Goal: Task Accomplishment & Management: Complete application form

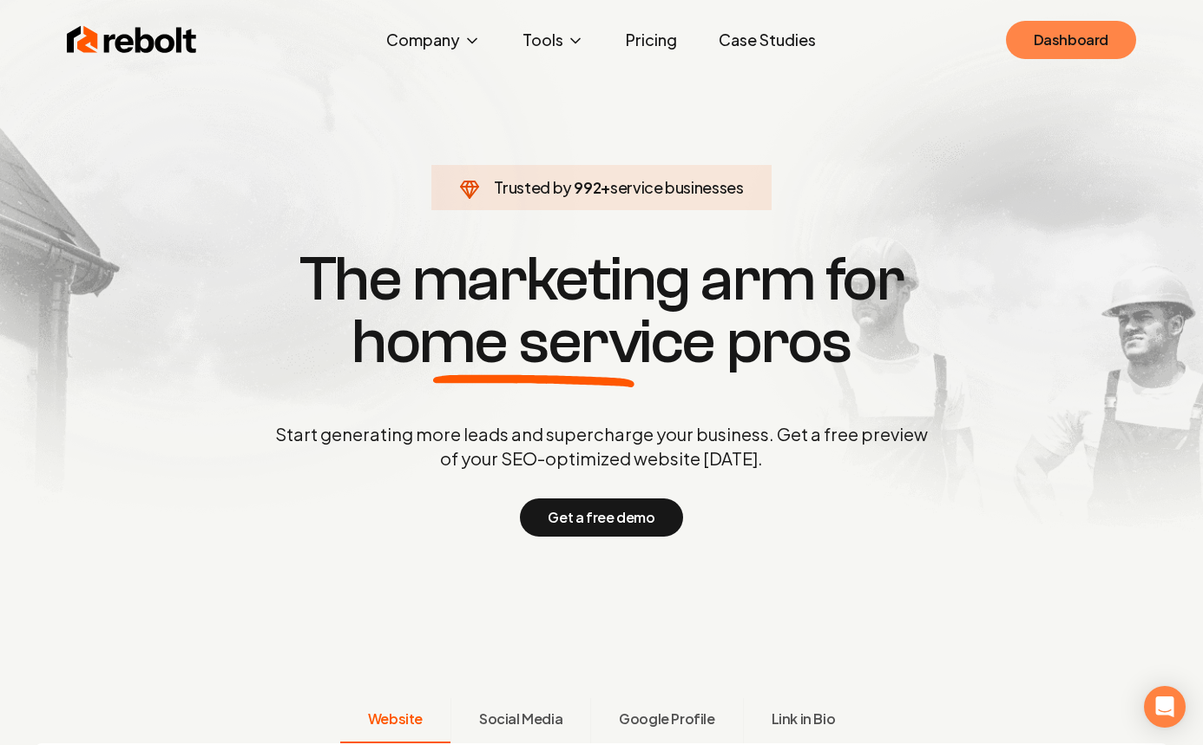
click at [1063, 51] on link "Dashboard" at bounding box center [1071, 40] width 130 height 38
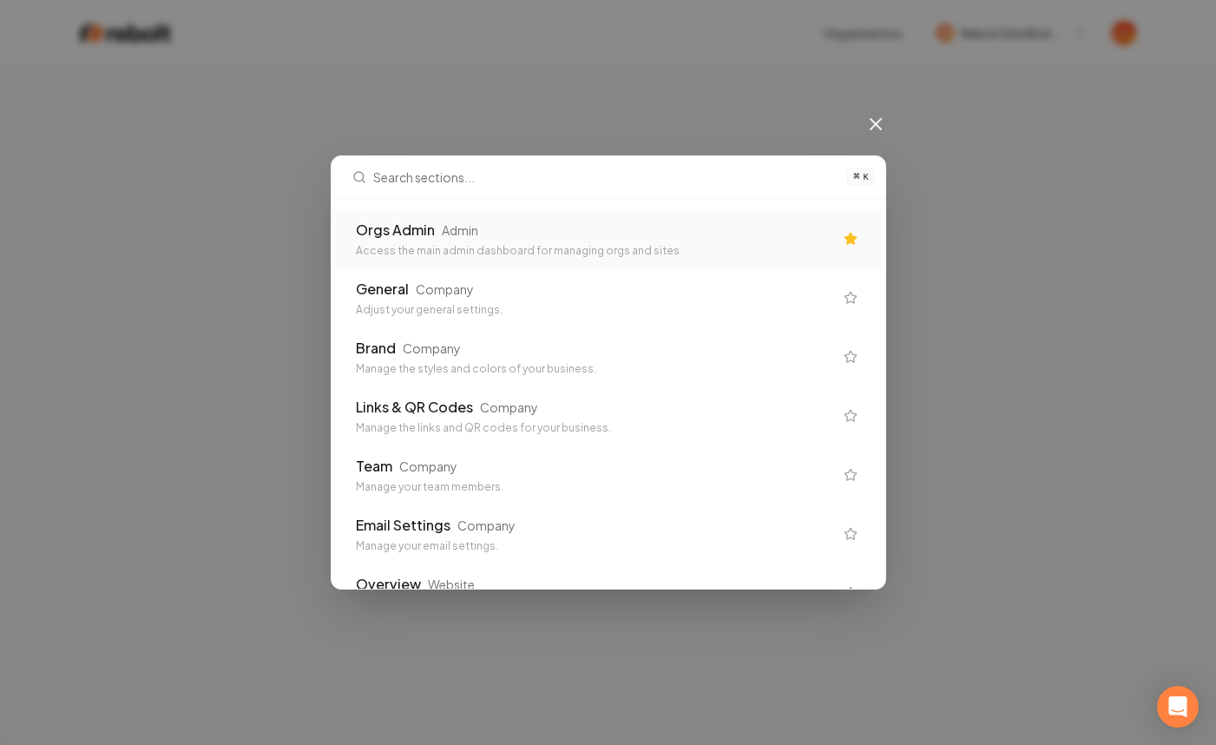
click at [648, 240] on div "Orgs Admin Admin" at bounding box center [594, 230] width 477 height 21
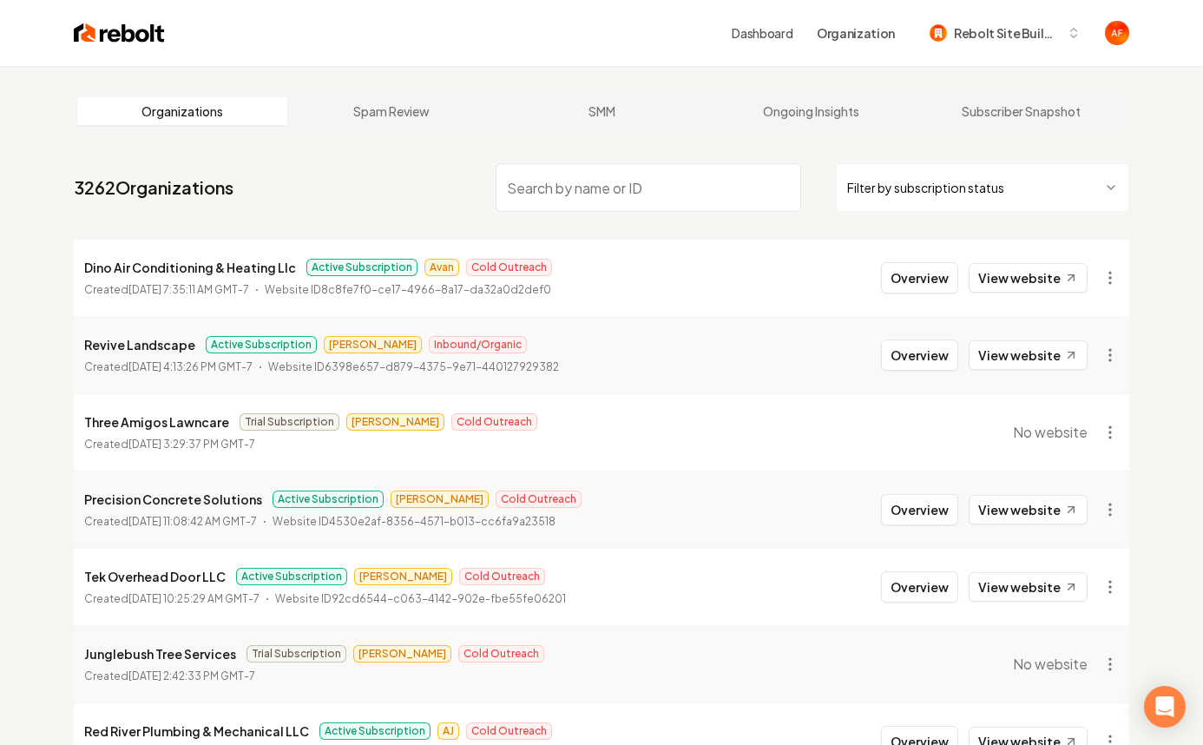
click at [660, 201] on input "search" at bounding box center [649, 187] width 306 height 49
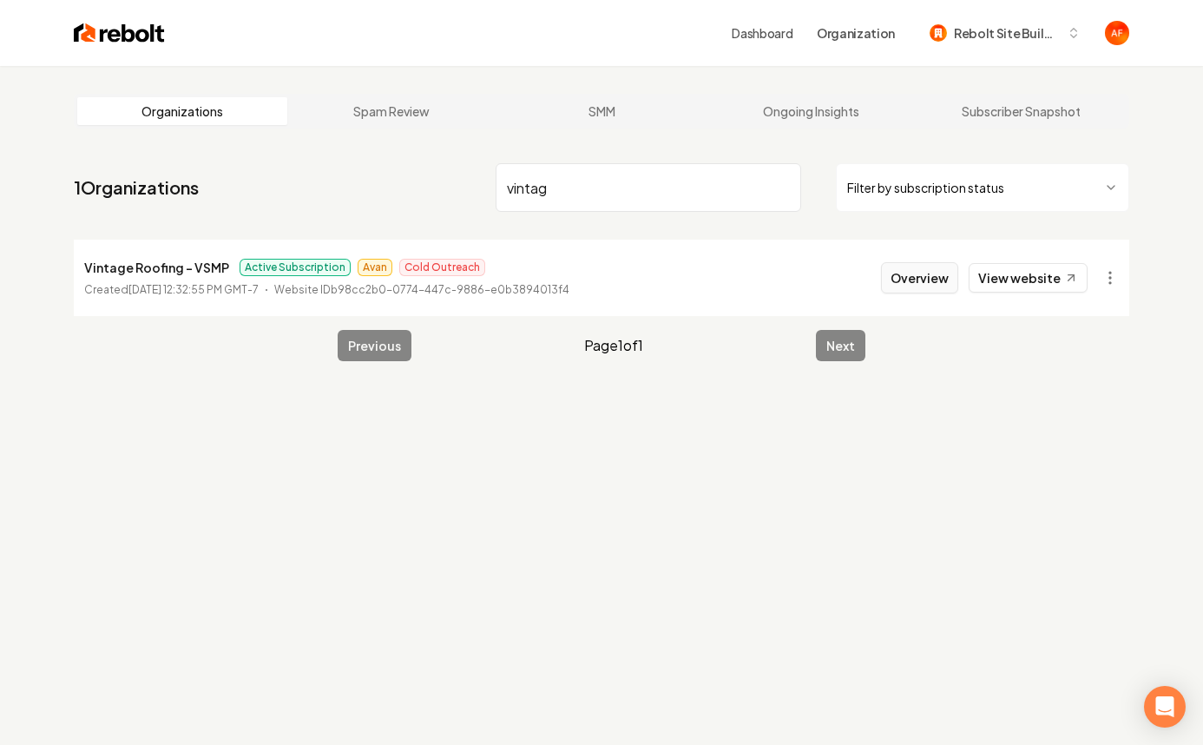
type input "vintag"
click at [954, 285] on button "Overview" at bounding box center [919, 277] width 77 height 31
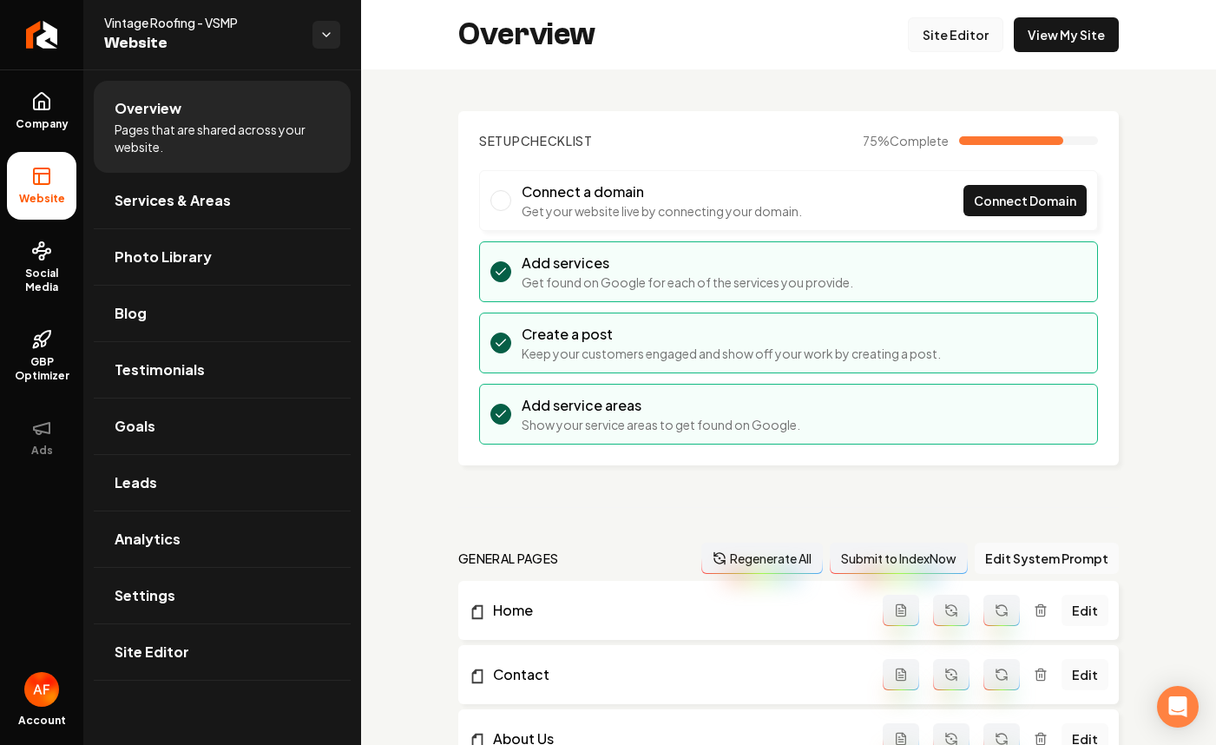
click at [947, 31] on link "Site Editor" at bounding box center [955, 34] width 95 height 35
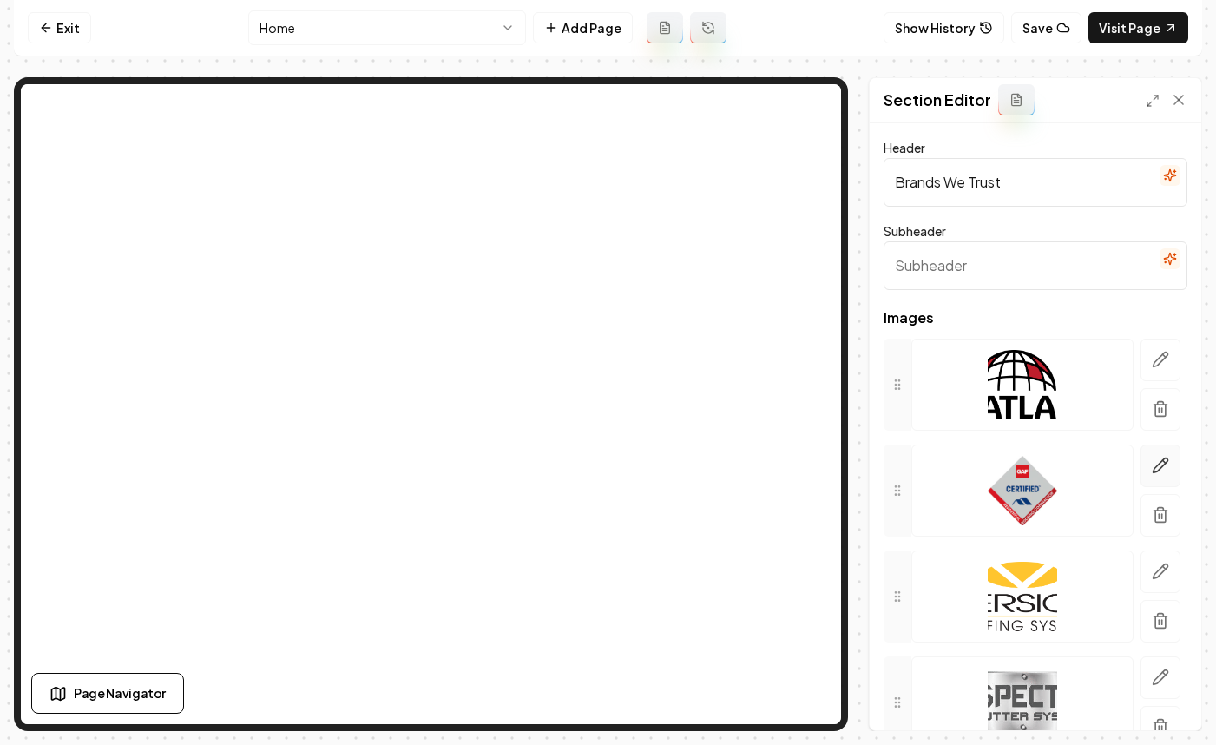
click at [1141, 455] on button "button" at bounding box center [1161, 465] width 40 height 43
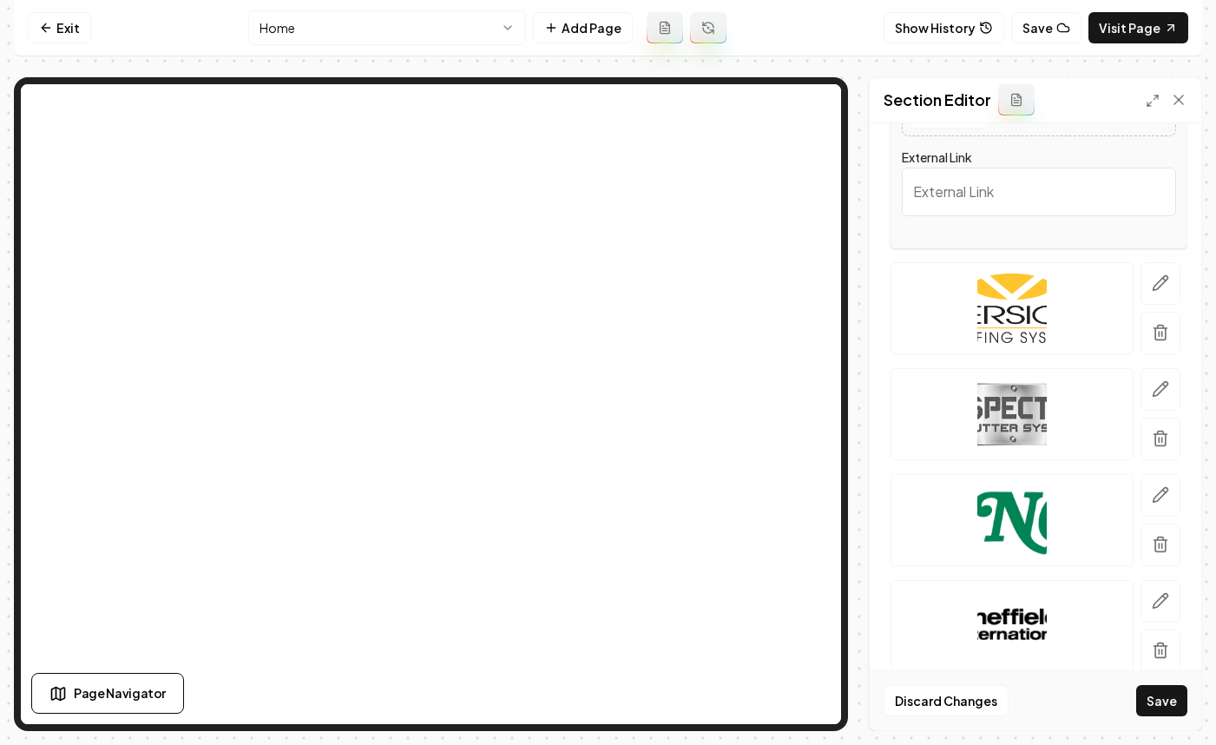
scroll to position [499, 0]
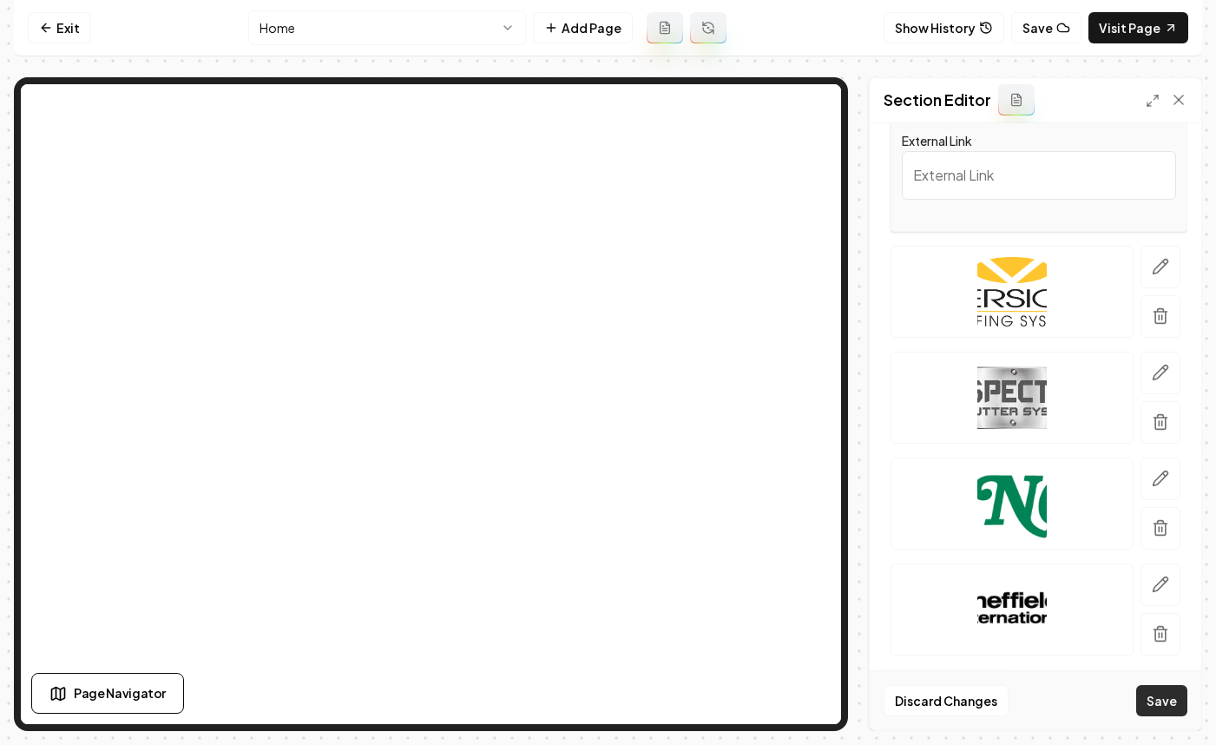
click at [1153, 700] on button "Save" at bounding box center [1161, 700] width 51 height 31
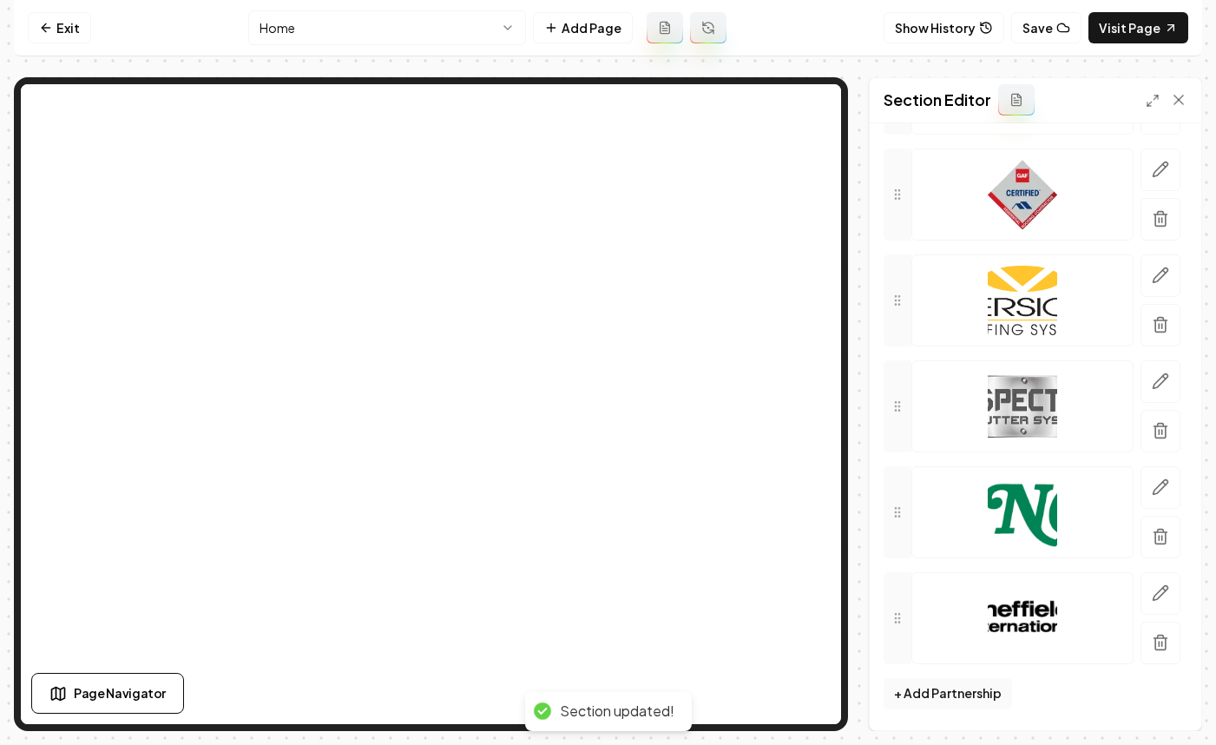
scroll to position [296, 0]
click at [1127, 17] on link "Visit Page" at bounding box center [1139, 27] width 100 height 31
click at [59, 42] on link "Exit" at bounding box center [59, 27] width 63 height 31
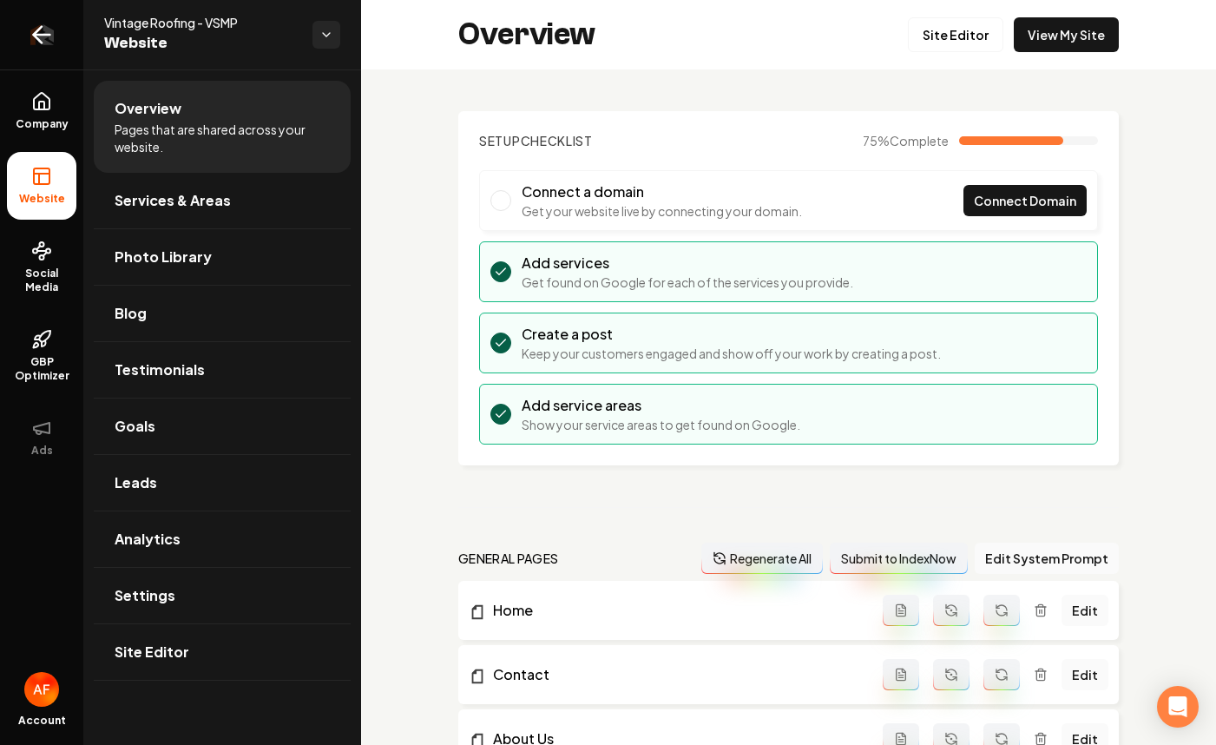
click at [56, 39] on link "Return to dashboard" at bounding box center [41, 34] width 83 height 69
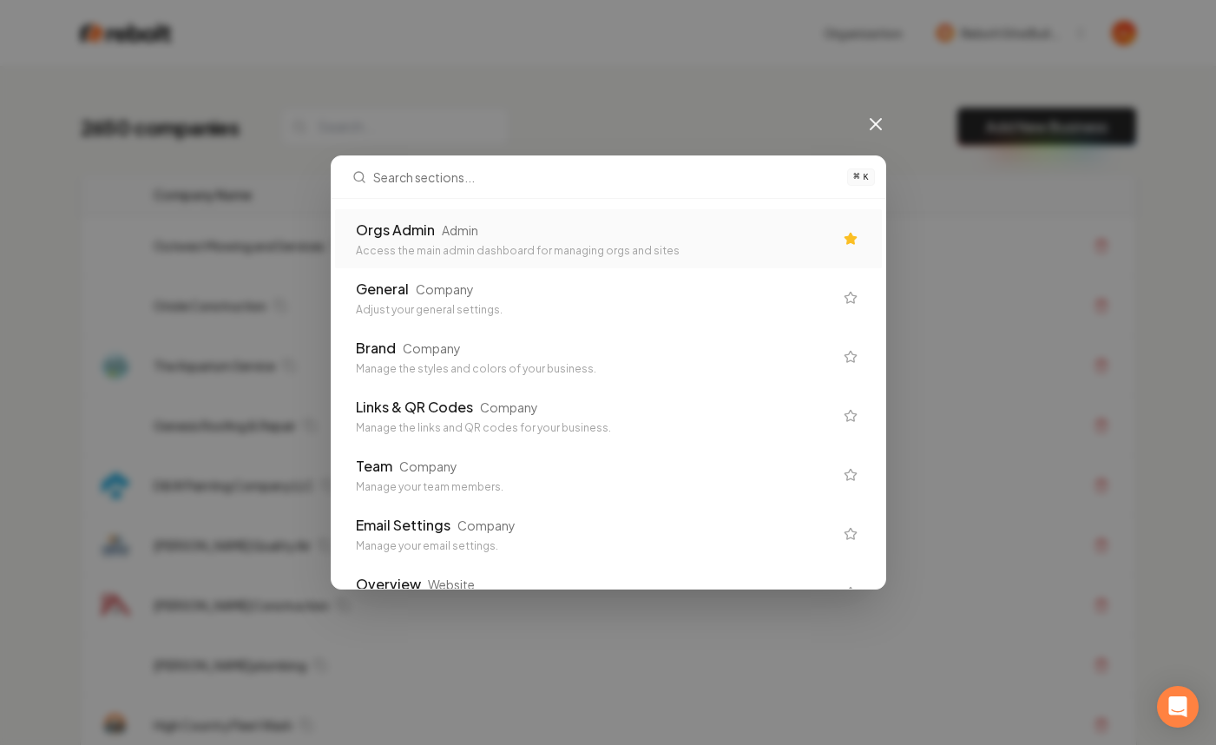
click at [690, 237] on div "Orgs Admin Admin" at bounding box center [594, 230] width 477 height 21
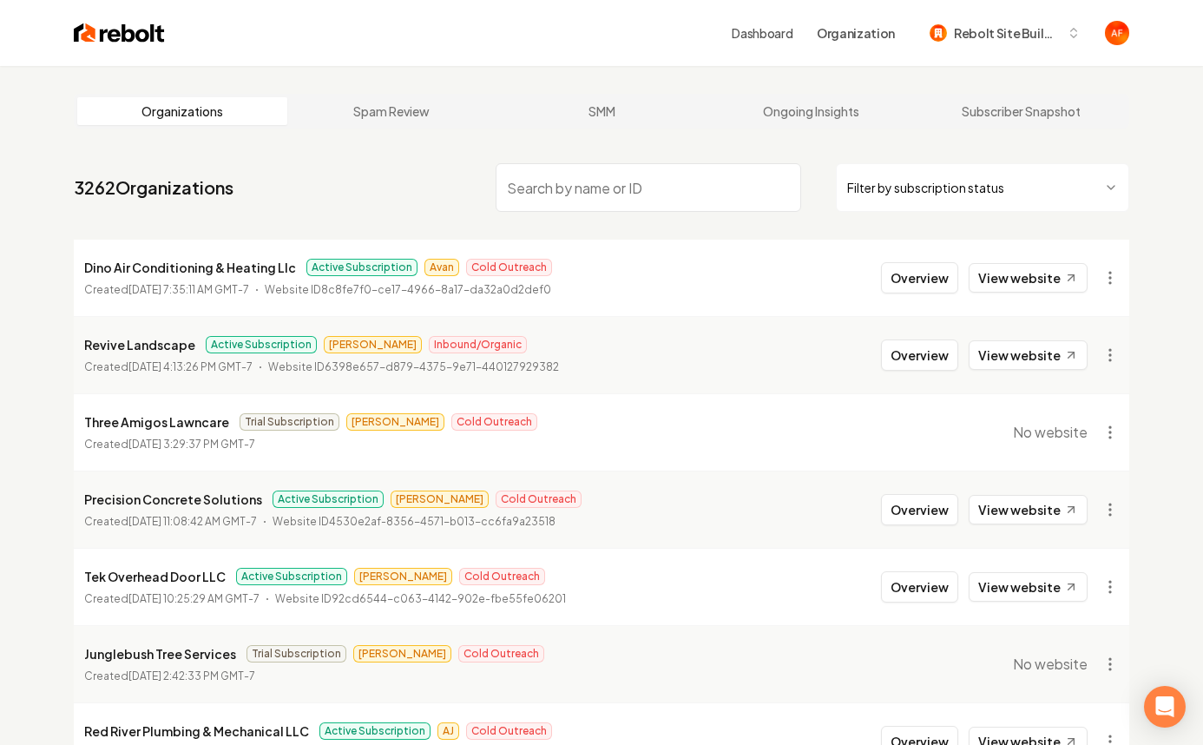
click at [582, 201] on input "search" at bounding box center [649, 187] width 306 height 49
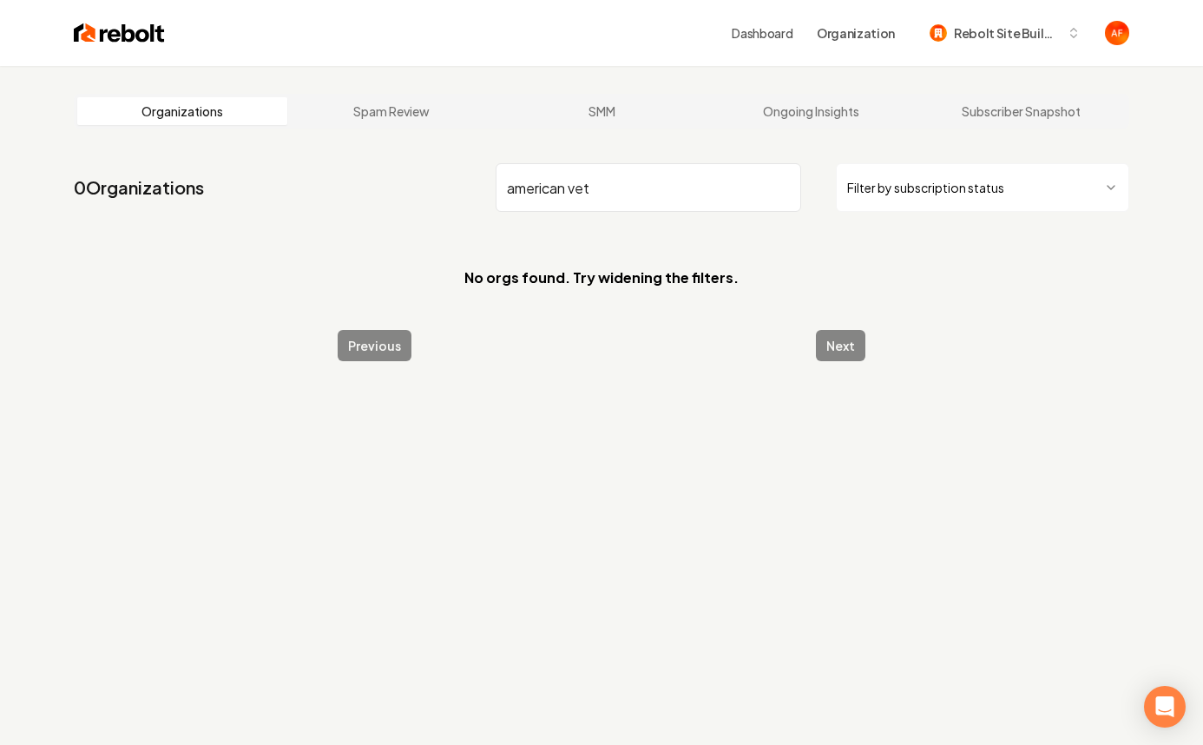
type input "american vet"
drag, startPoint x: 54, startPoint y: 38, endPoint x: 89, endPoint y: 36, distance: 34.8
click at [60, 38] on div "Dashboard Organization Rebolt Site Builder" at bounding box center [601, 33] width 1111 height 66
click at [91, 36] on img at bounding box center [119, 33] width 91 height 24
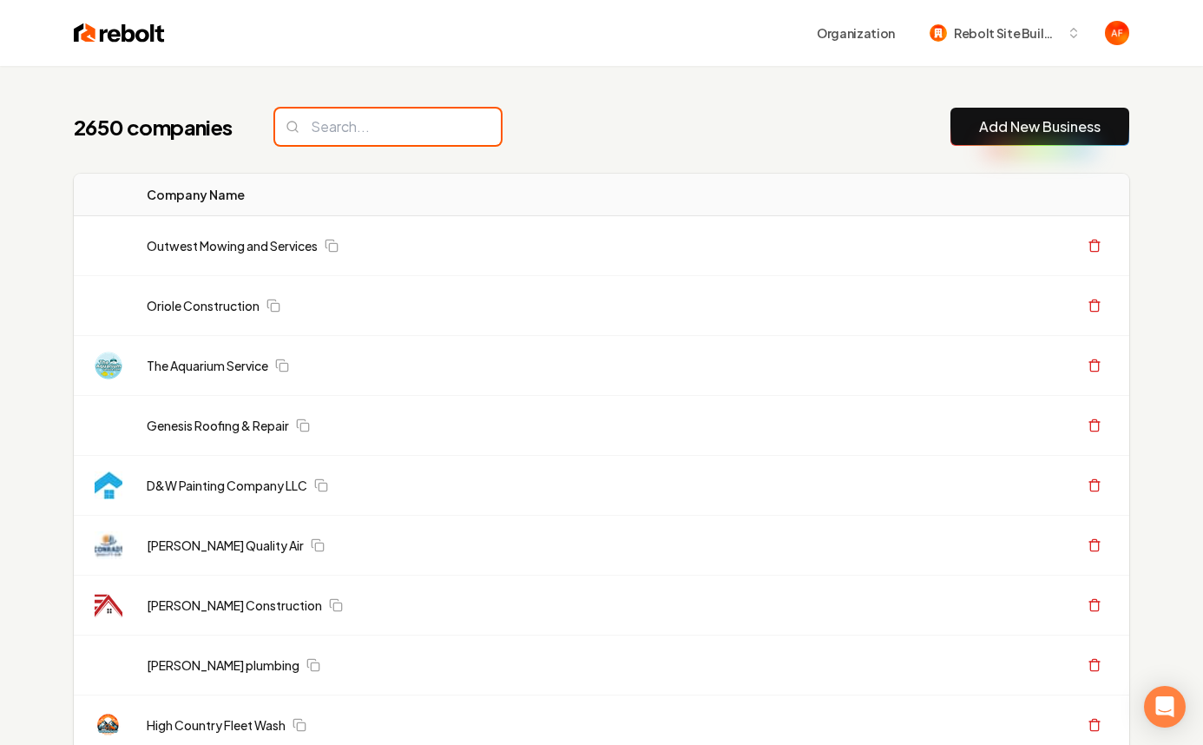
click at [307, 138] on input "search" at bounding box center [388, 127] width 226 height 36
click at [308, 135] on input "search" at bounding box center [388, 127] width 226 height 36
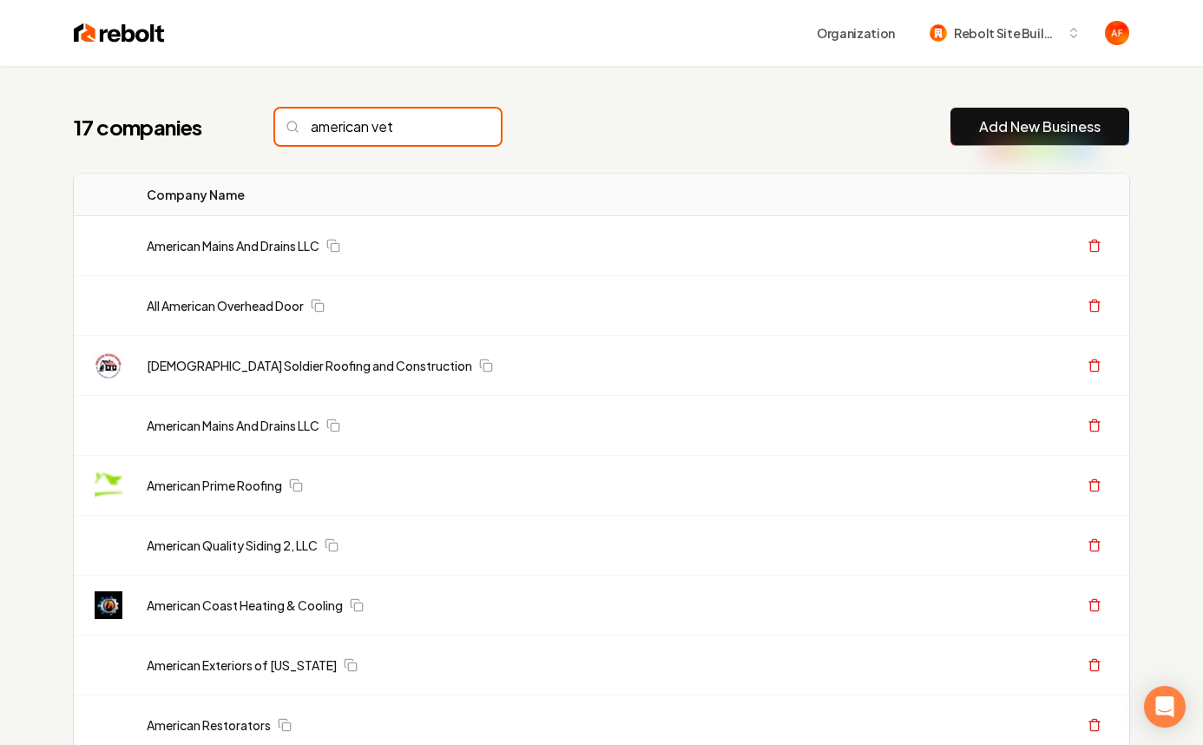
click at [388, 128] on input "american vet" at bounding box center [388, 127] width 226 height 36
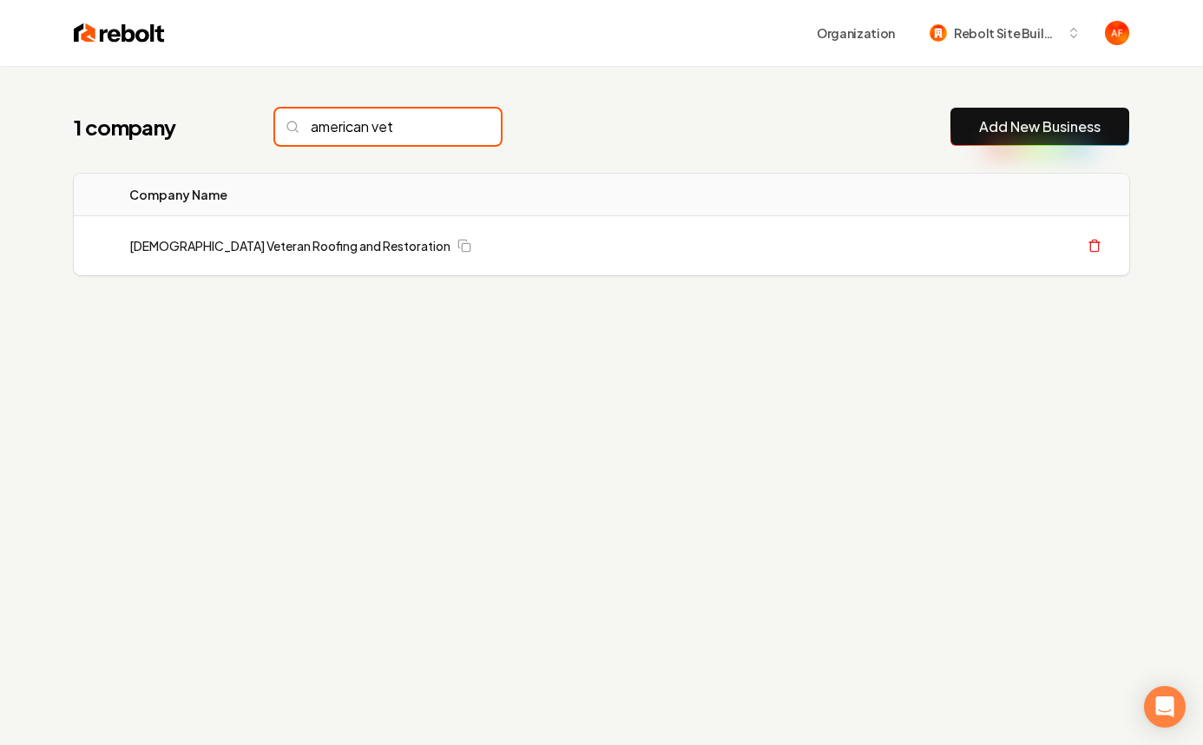
type input "american vet"
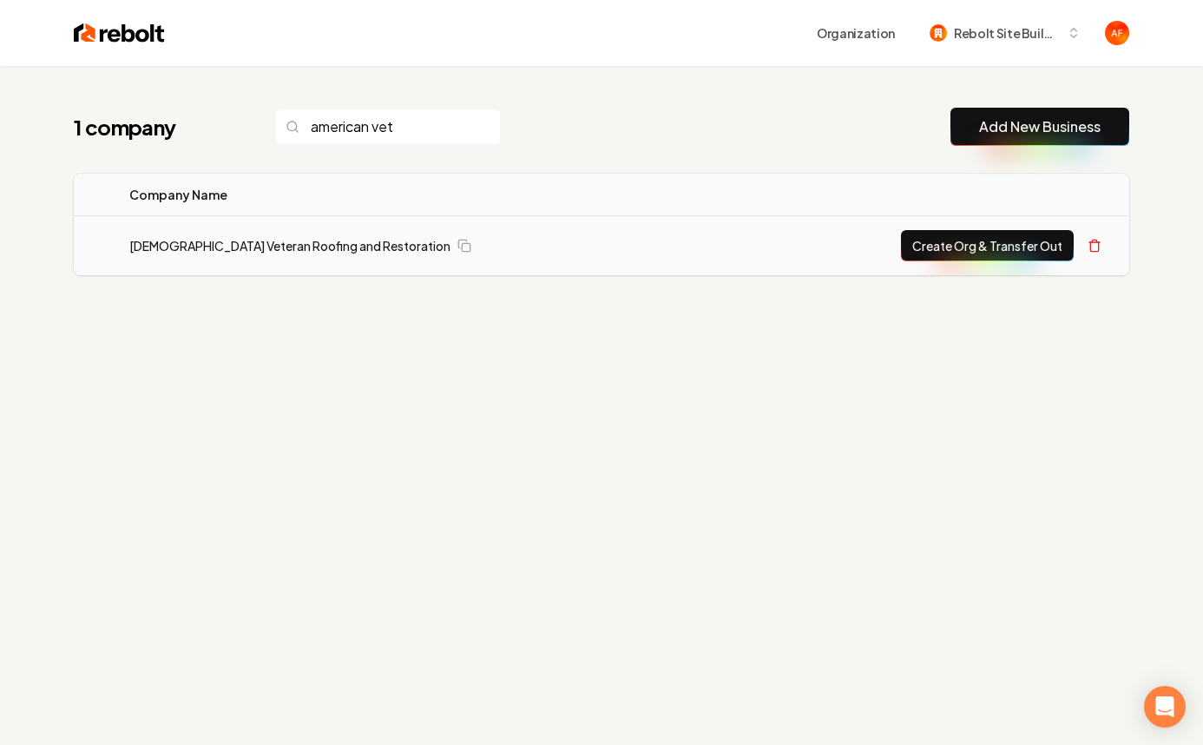
click at [991, 253] on button "Create Org & Transfer Out" at bounding box center [987, 245] width 173 height 31
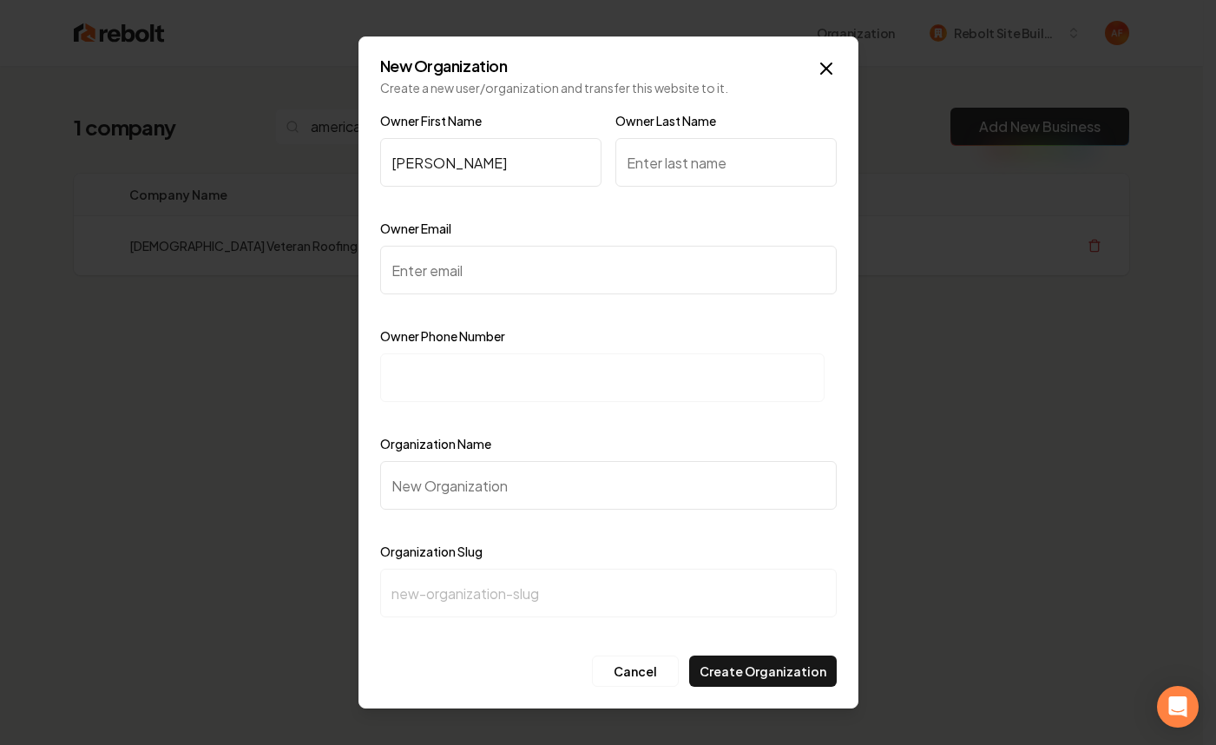
type input "Danny"
type input "Byrd"
drag, startPoint x: 438, startPoint y: 253, endPoint x: 455, endPoint y: 255, distance: 16.7
click at [438, 255] on input "Owner Email" at bounding box center [608, 270] width 457 height 49
click at [464, 295] on div "Owner Email" at bounding box center [608, 268] width 457 height 101
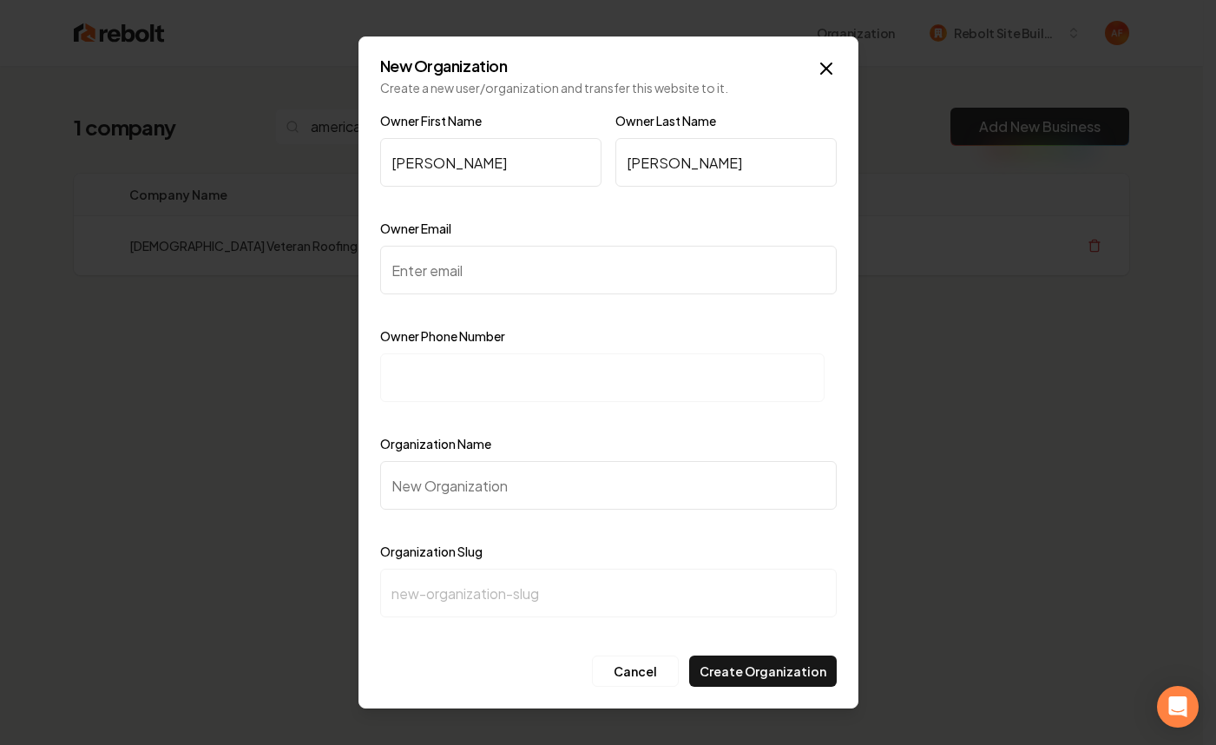
click at [466, 291] on input "Owner Email" at bounding box center [608, 270] width 457 height 49
paste input "danny.byrd@avrrllc.com"
type input "danny.byrd@avrrllc.com"
click at [461, 385] on input at bounding box center [602, 377] width 444 height 49
paste input "+1 (832) 591-8775"
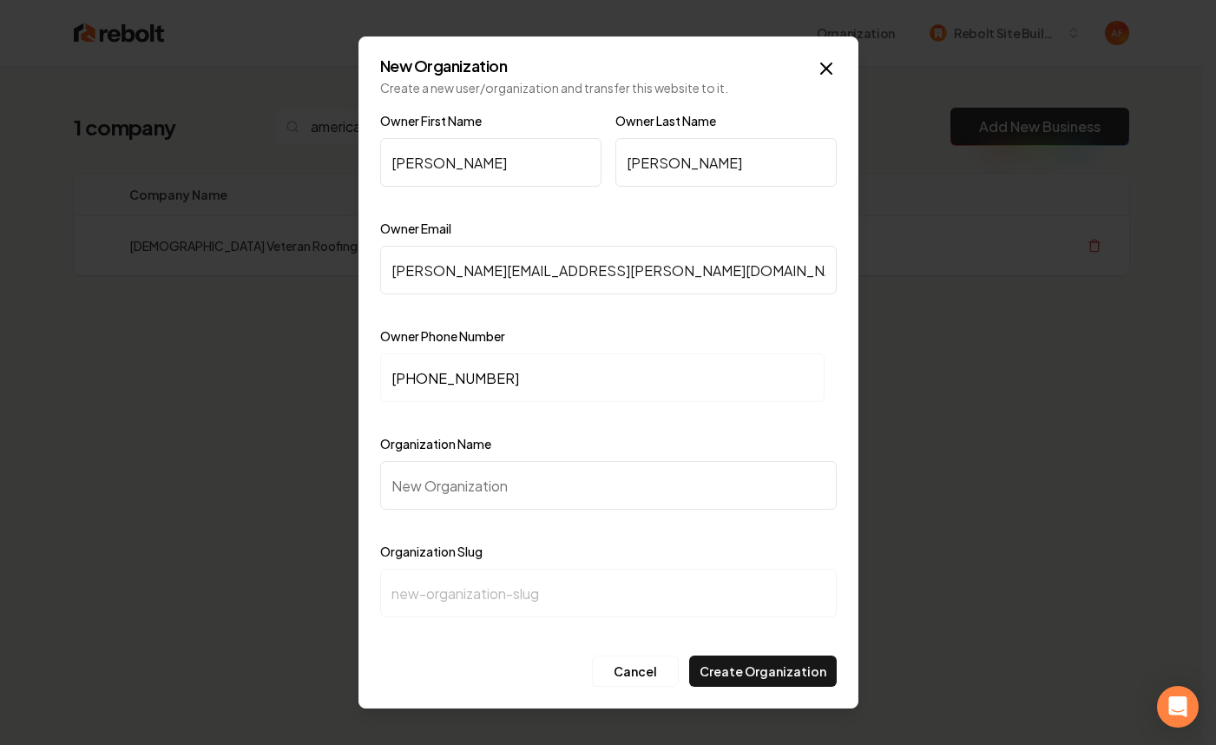
type input "+1 (832) 591-8775"
click at [437, 484] on input "Organization Name" at bounding box center [608, 485] width 457 height 49
paste input "American Veteran Roofing and Restoration LLC. Veteran"
type input "American Veteran Roofing and Restoration LLC. Veteran"
type input "american-veteran-roofing-and-restoration-llc-veteran"
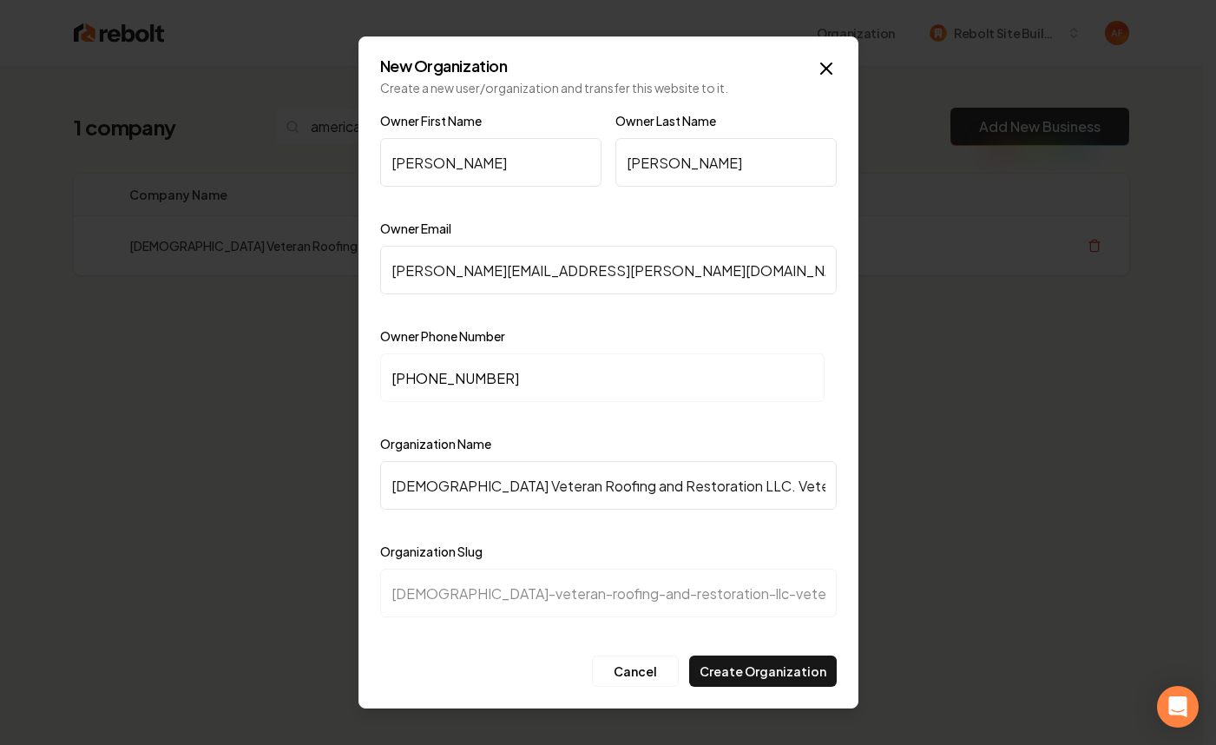
drag, startPoint x: 787, startPoint y: 503, endPoint x: 701, endPoint y: 478, distance: 90.1
click at [701, 481] on input "American Veteran Roofing and Restoration LLC. Veteran" at bounding box center [608, 485] width 457 height 49
type input "American Veteran Roofing and Restoration LLC."
type input "american-veteran-roofing-and-restoration-llc"
type input "American Veteran Roofing and Restoration LLC."
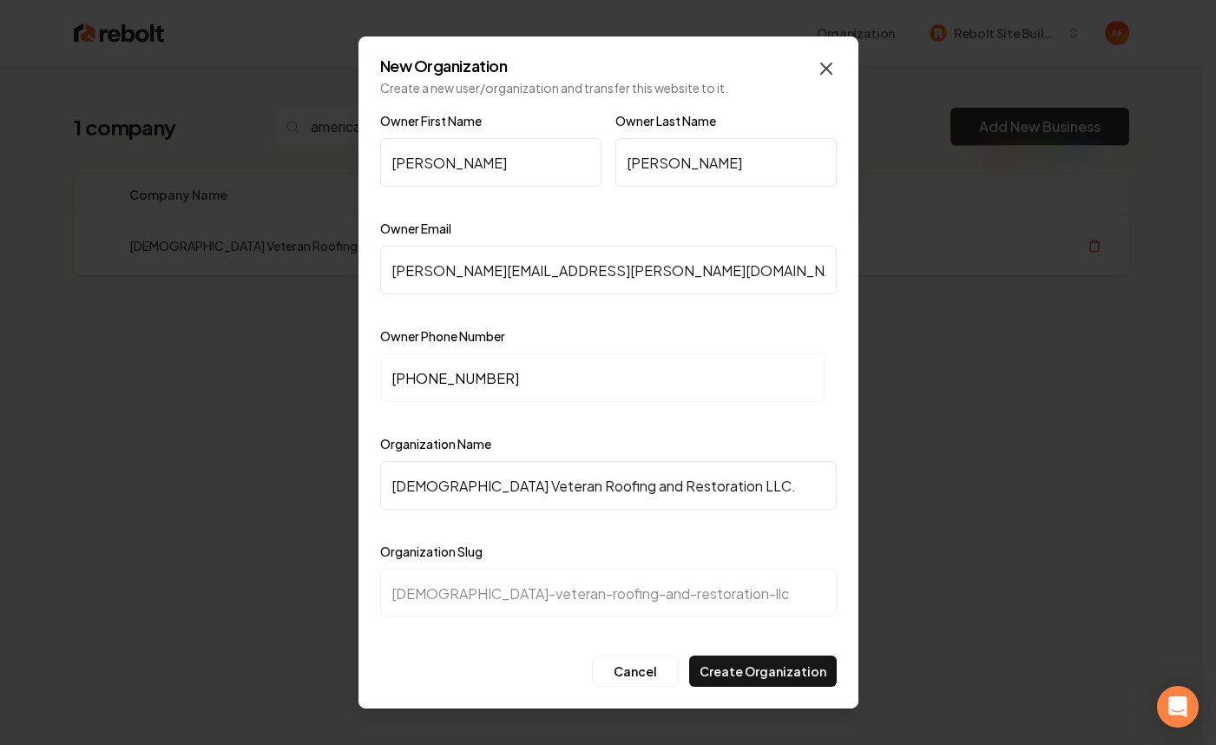
click at [826, 69] on icon "button" at bounding box center [826, 68] width 10 height 10
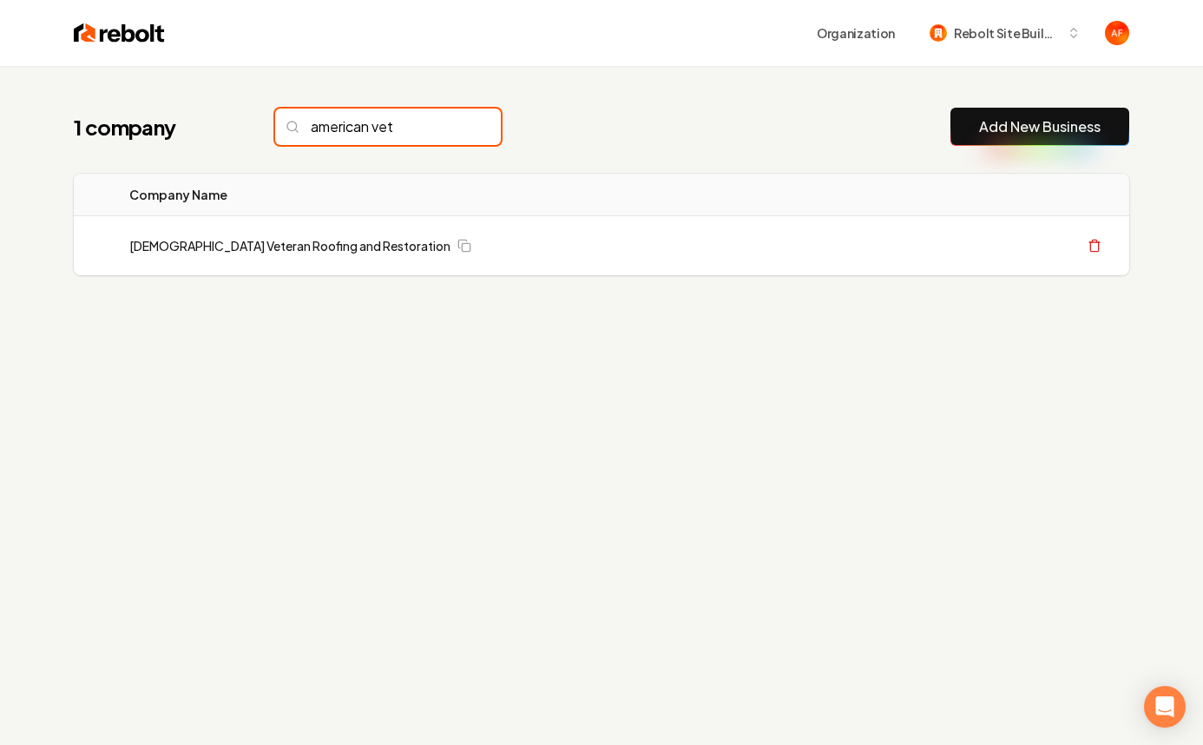
click at [440, 119] on input "american vet" at bounding box center [388, 127] width 226 height 36
click at [423, 141] on input "american vet" at bounding box center [388, 127] width 226 height 36
click at [417, 134] on input "american vet" at bounding box center [388, 127] width 226 height 36
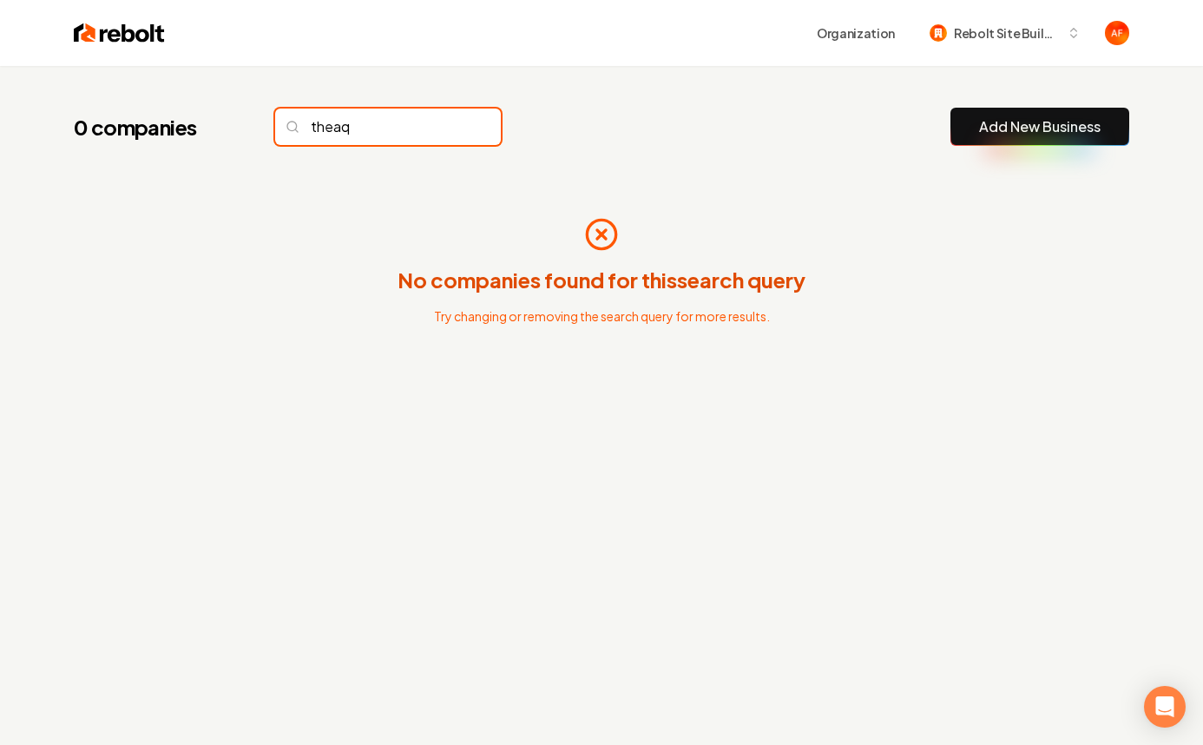
click at [390, 133] on input "theaq" at bounding box center [388, 127] width 226 height 36
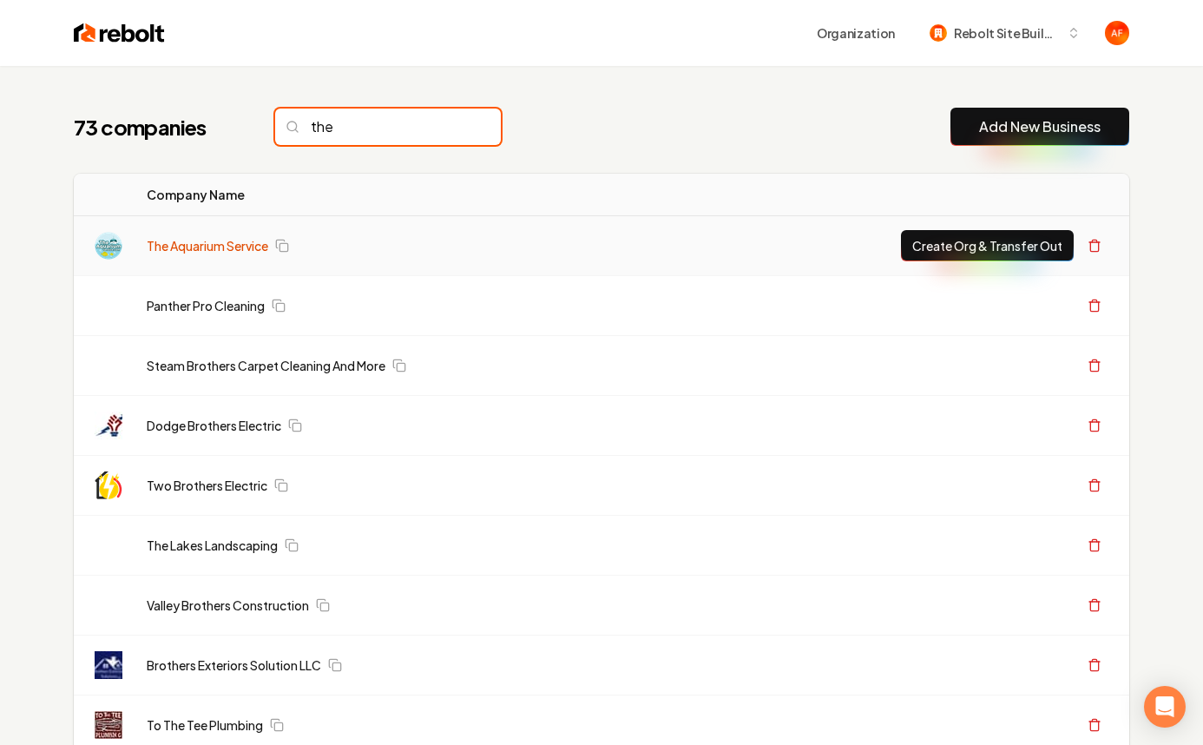
type input "the"
click at [176, 253] on link "The Aquarium Service" at bounding box center [208, 245] width 122 height 17
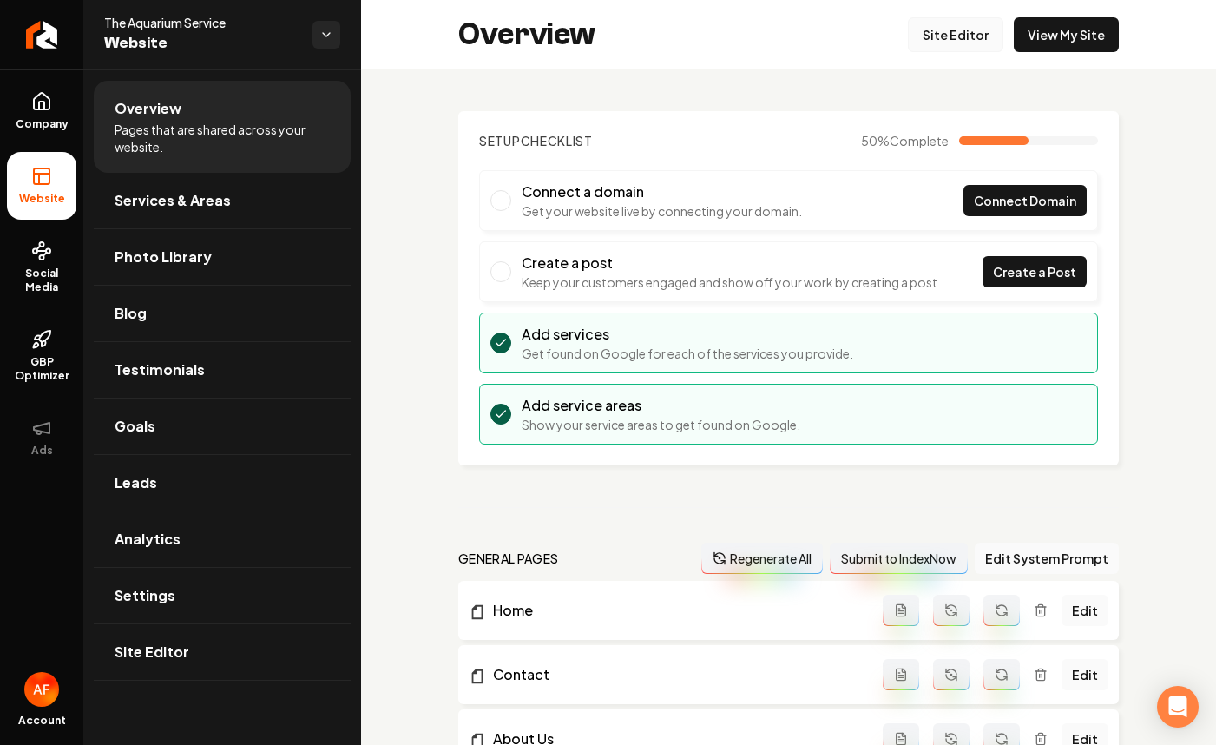
click at [966, 46] on link "Site Editor" at bounding box center [955, 34] width 95 height 35
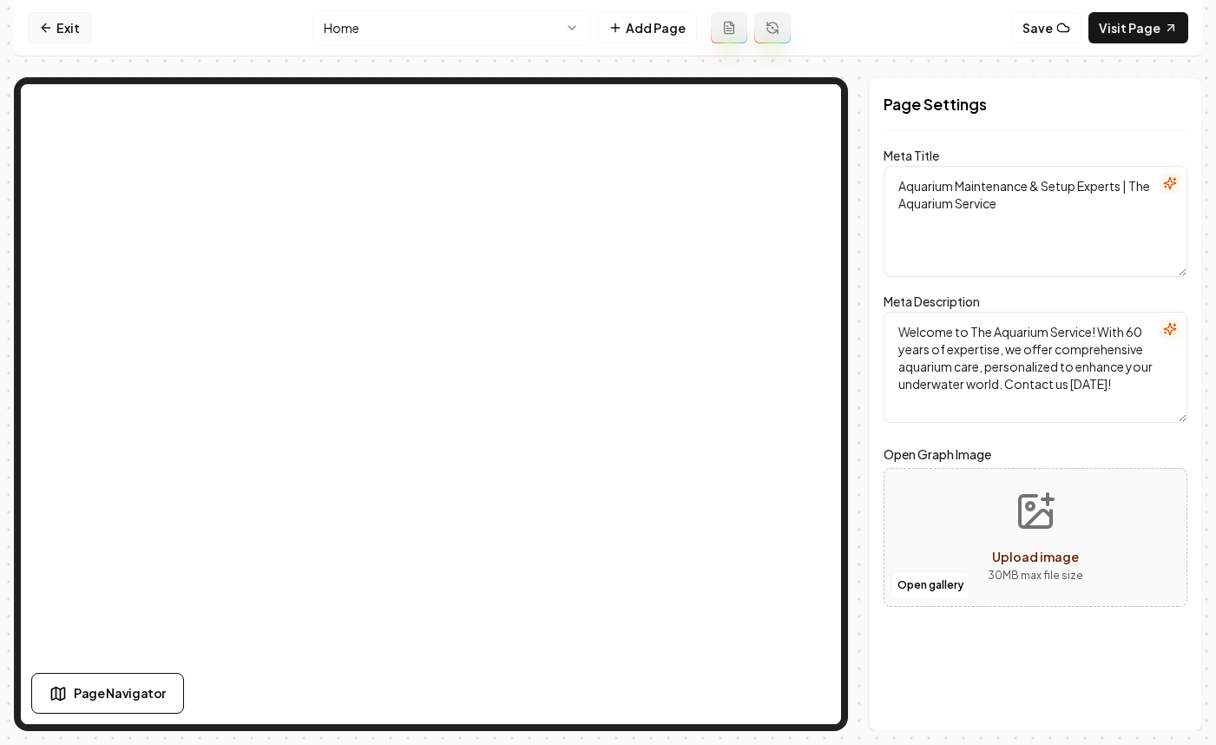
click at [50, 30] on icon at bounding box center [46, 28] width 14 height 14
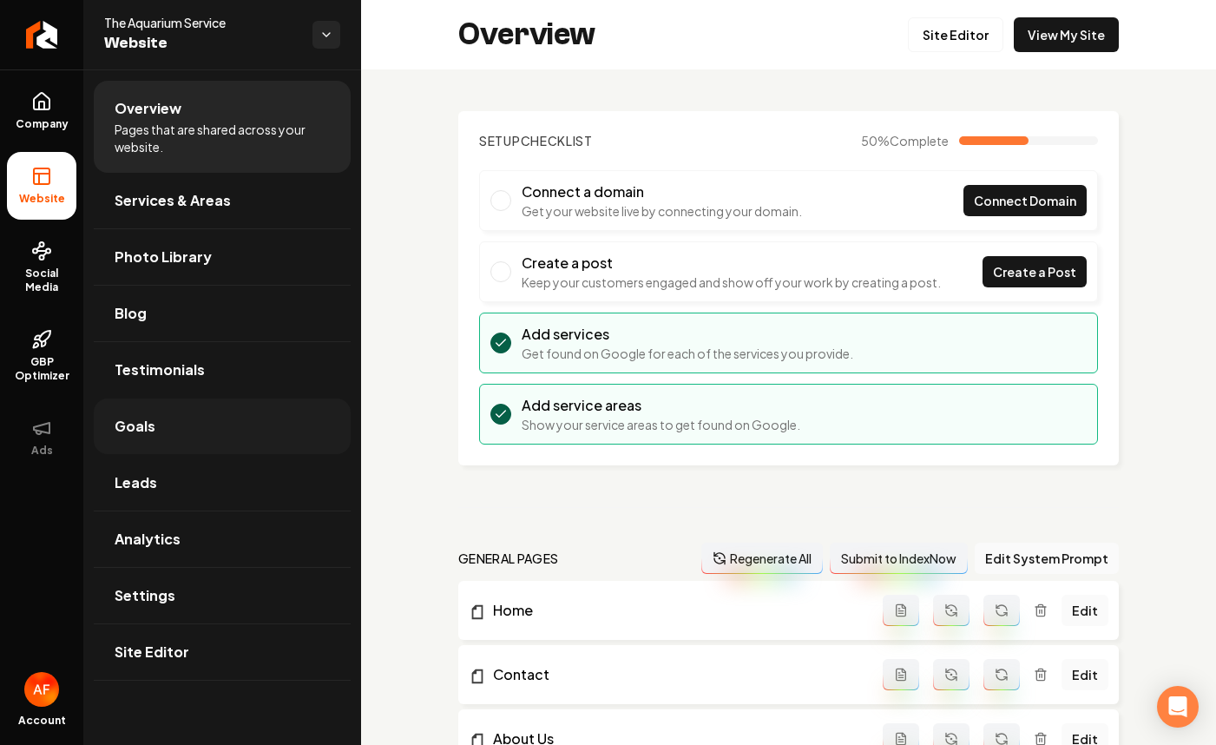
click at [189, 439] on link "Goals" at bounding box center [222, 426] width 257 height 56
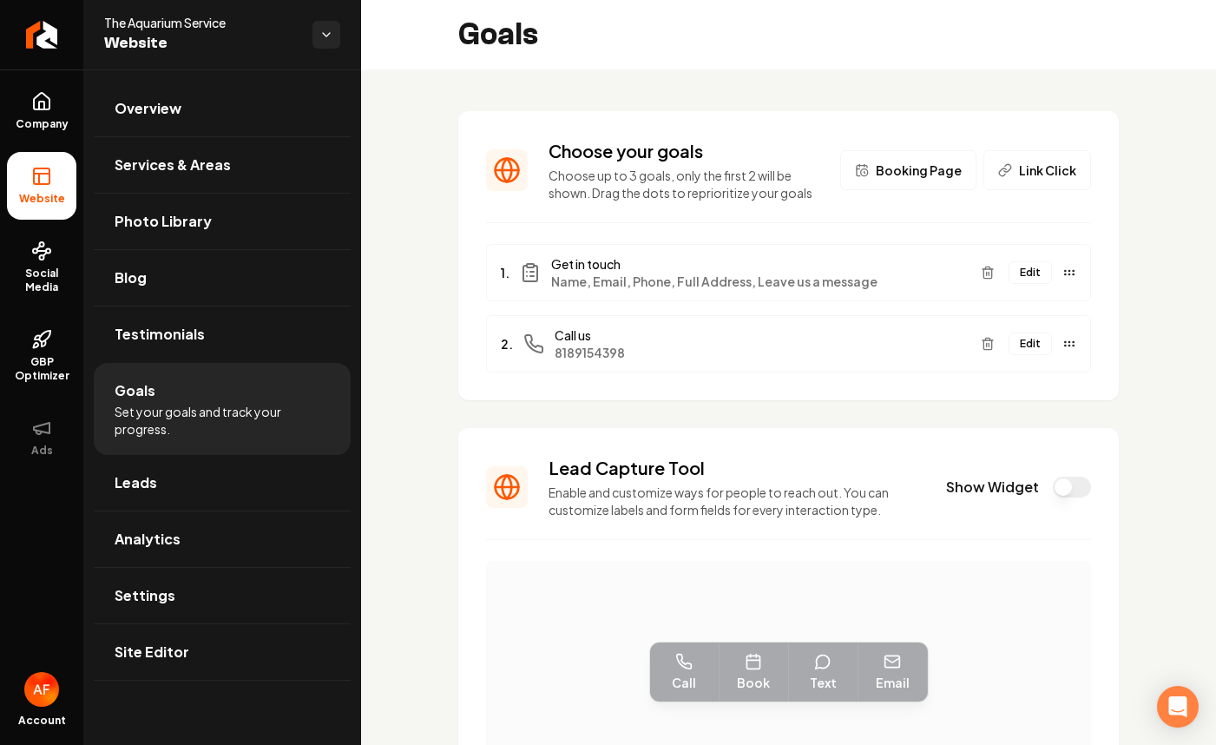
click at [1065, 479] on button "Show Widget" at bounding box center [1072, 487] width 38 height 21
click at [54, 110] on link "Company" at bounding box center [41, 111] width 69 height 68
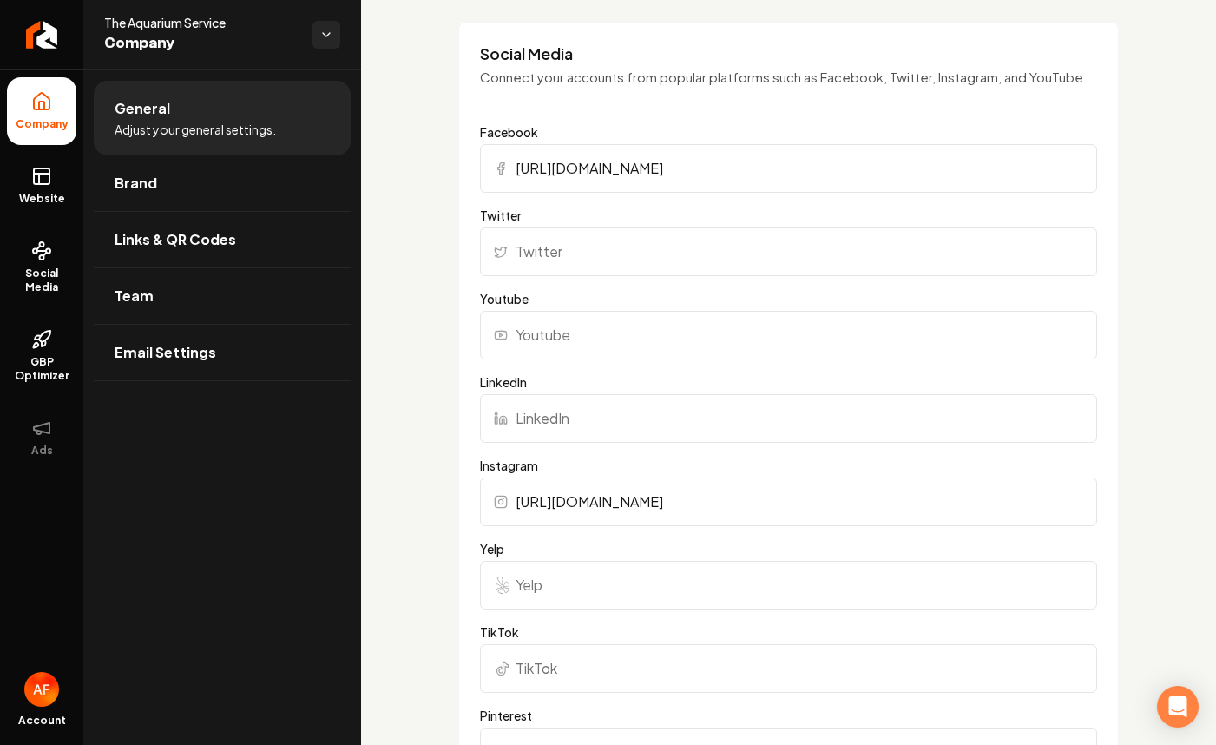
scroll to position [2148, 0]
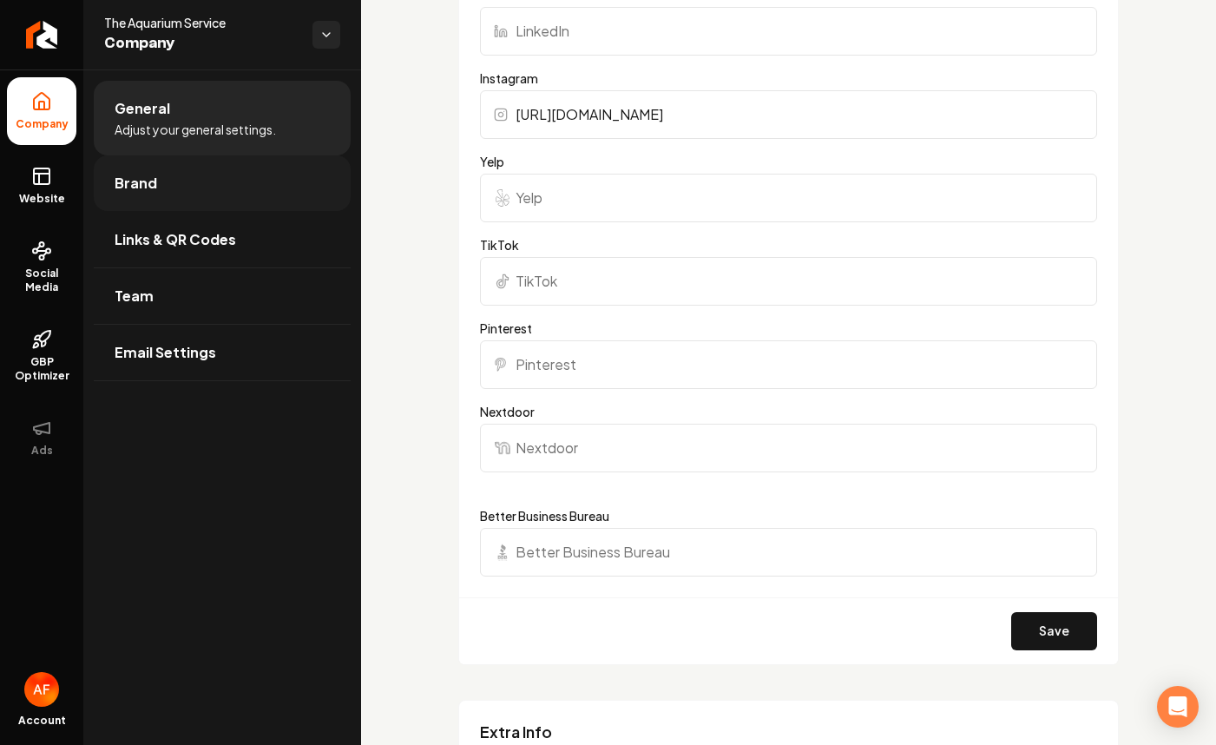
click at [184, 182] on link "Brand" at bounding box center [222, 183] width 257 height 56
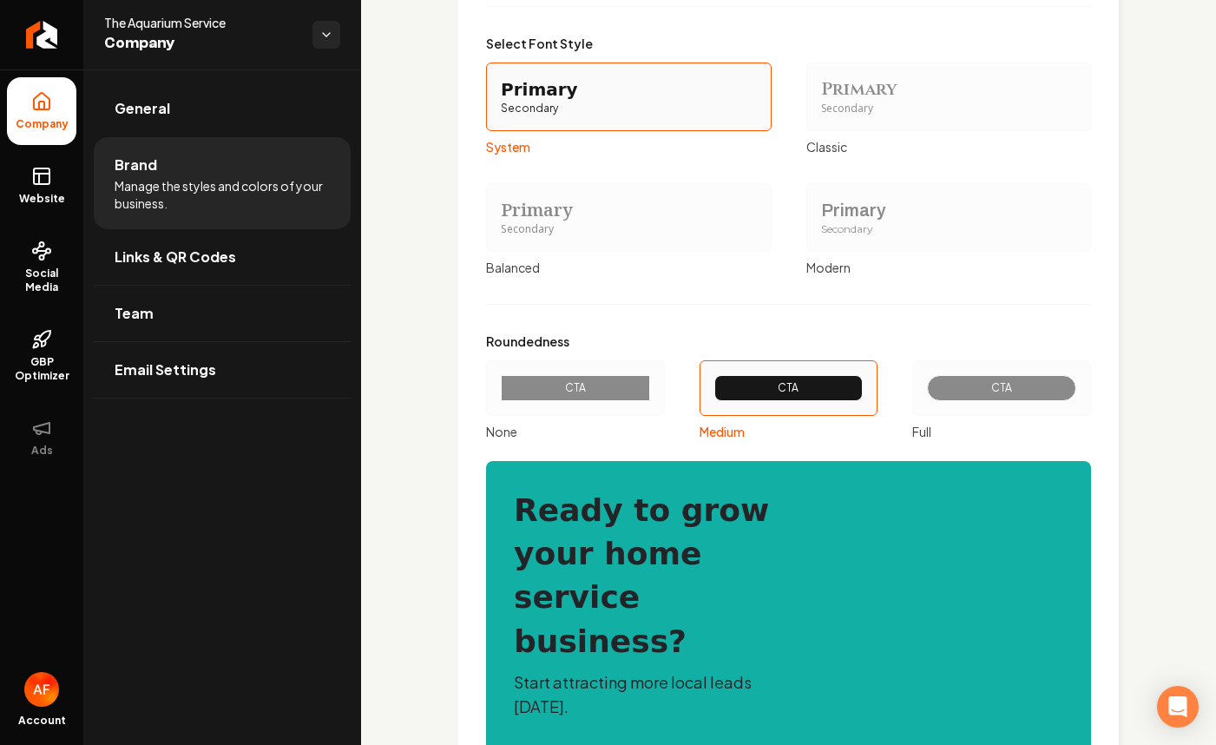
scroll to position [1613, 0]
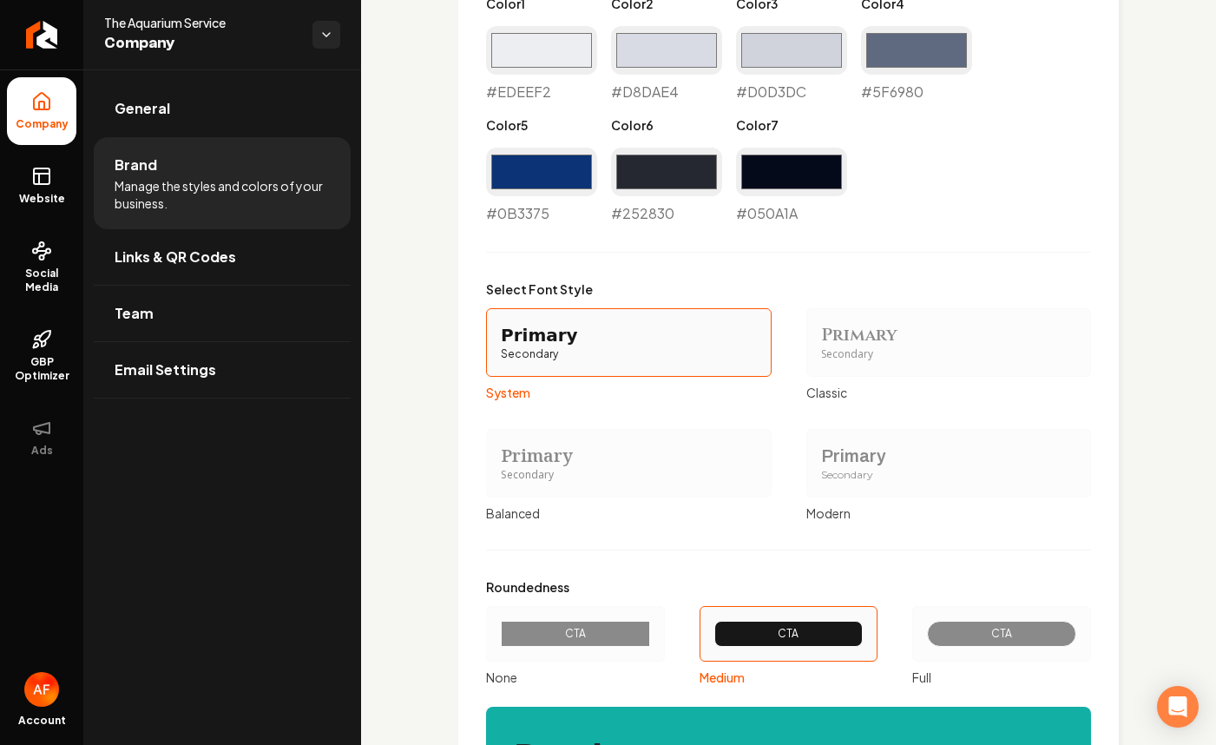
drag, startPoint x: 974, startPoint y: 623, endPoint x: 957, endPoint y: 510, distance: 114.1
click at [973, 621] on div "CTA" at bounding box center [1001, 634] width 149 height 26
click at [925, 627] on button "CTA Full" at bounding box center [918, 634] width 14 height 14
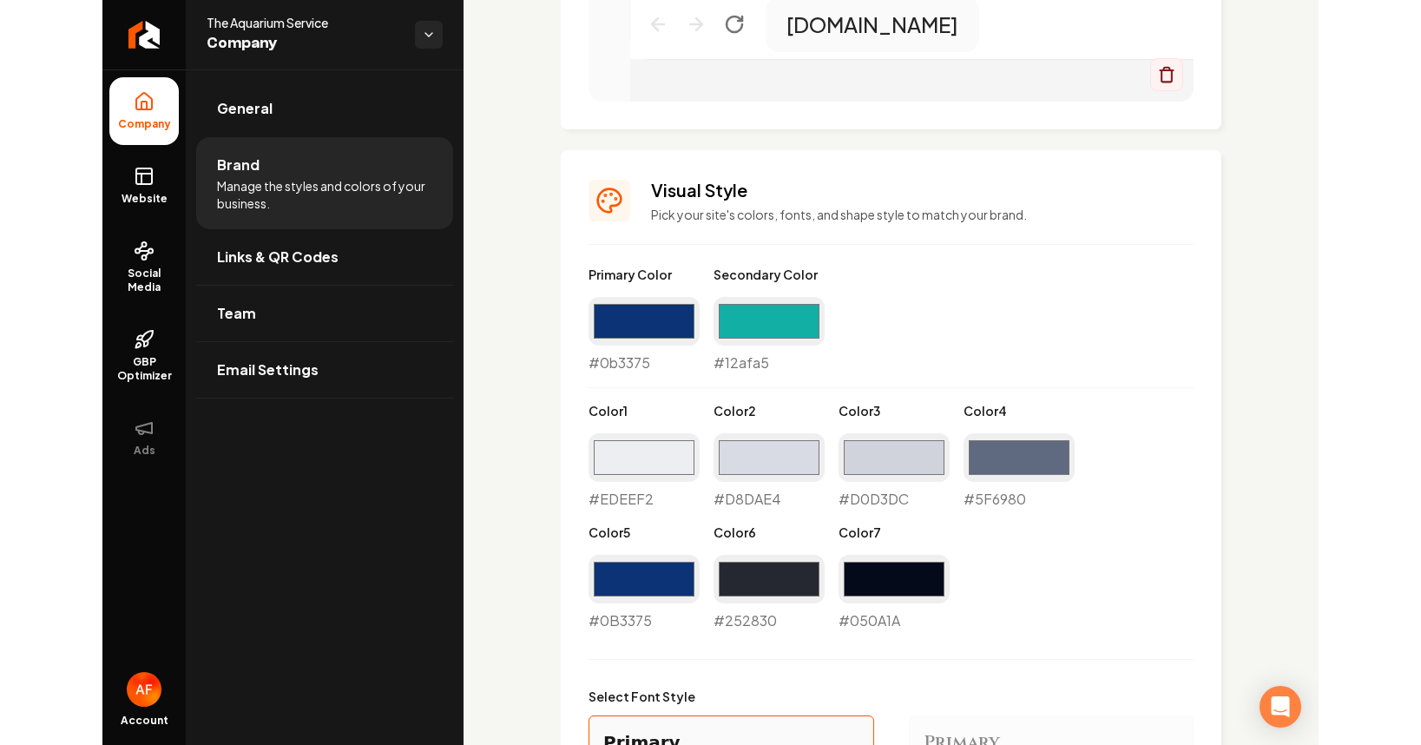
scroll to position [966, 0]
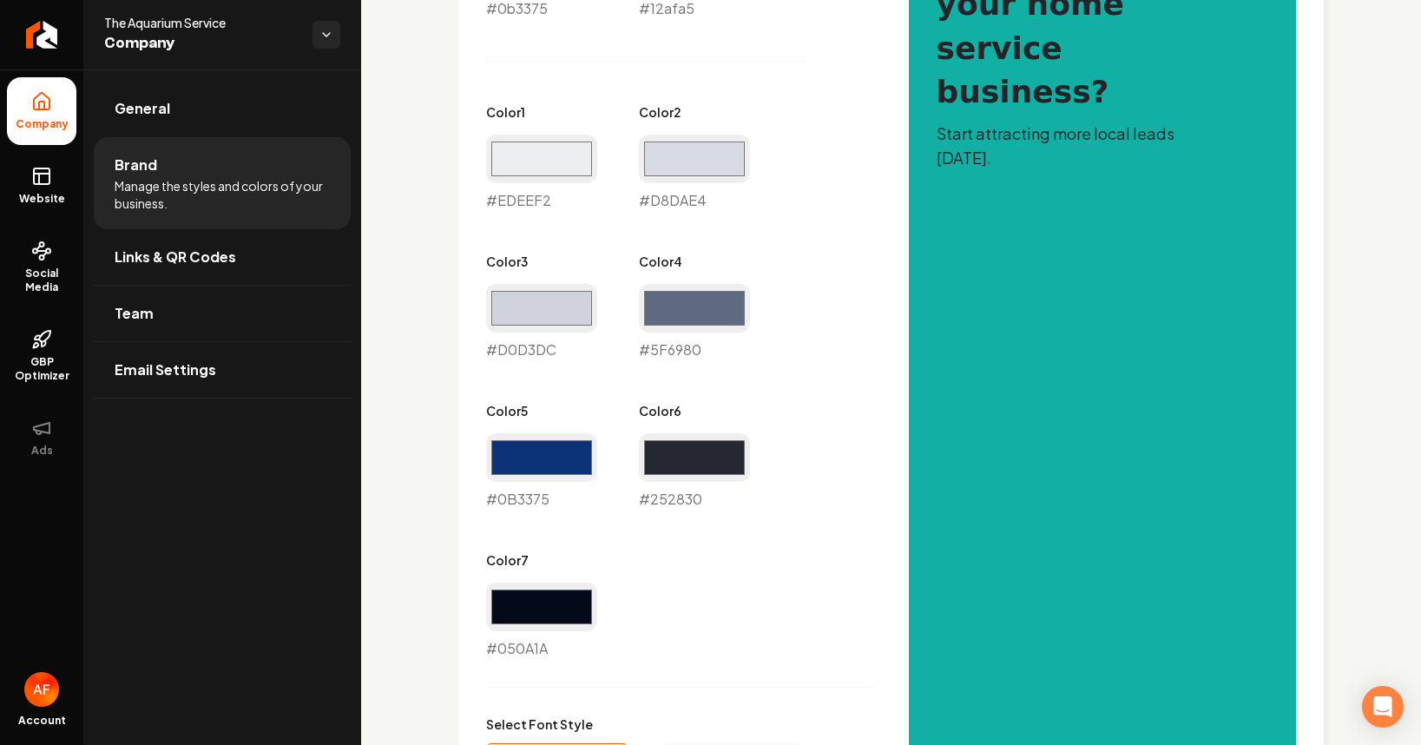
drag, startPoint x: 693, startPoint y: 484, endPoint x: 698, endPoint y: 469, distance: 15.6
click at [694, 483] on div "#252830 #252830" at bounding box center [694, 471] width 111 height 76
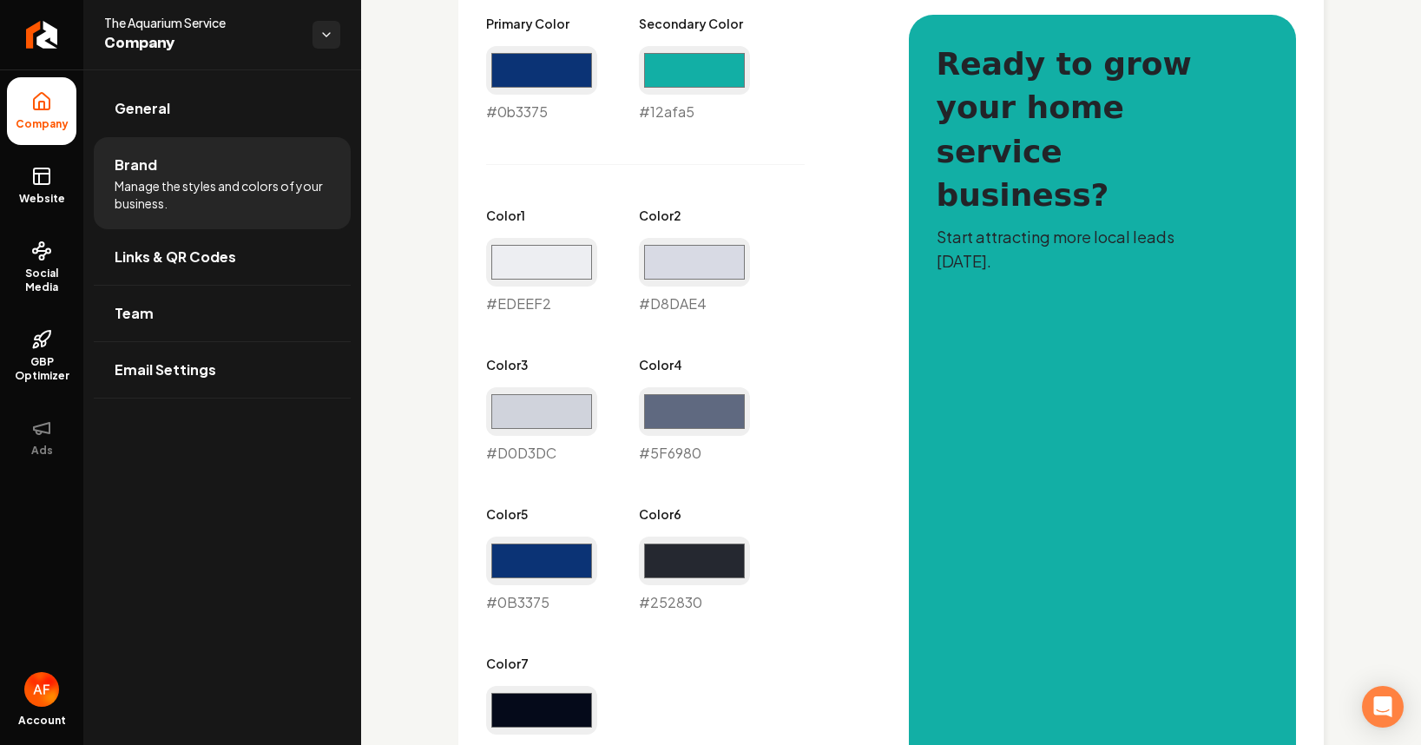
scroll to position [832, 0]
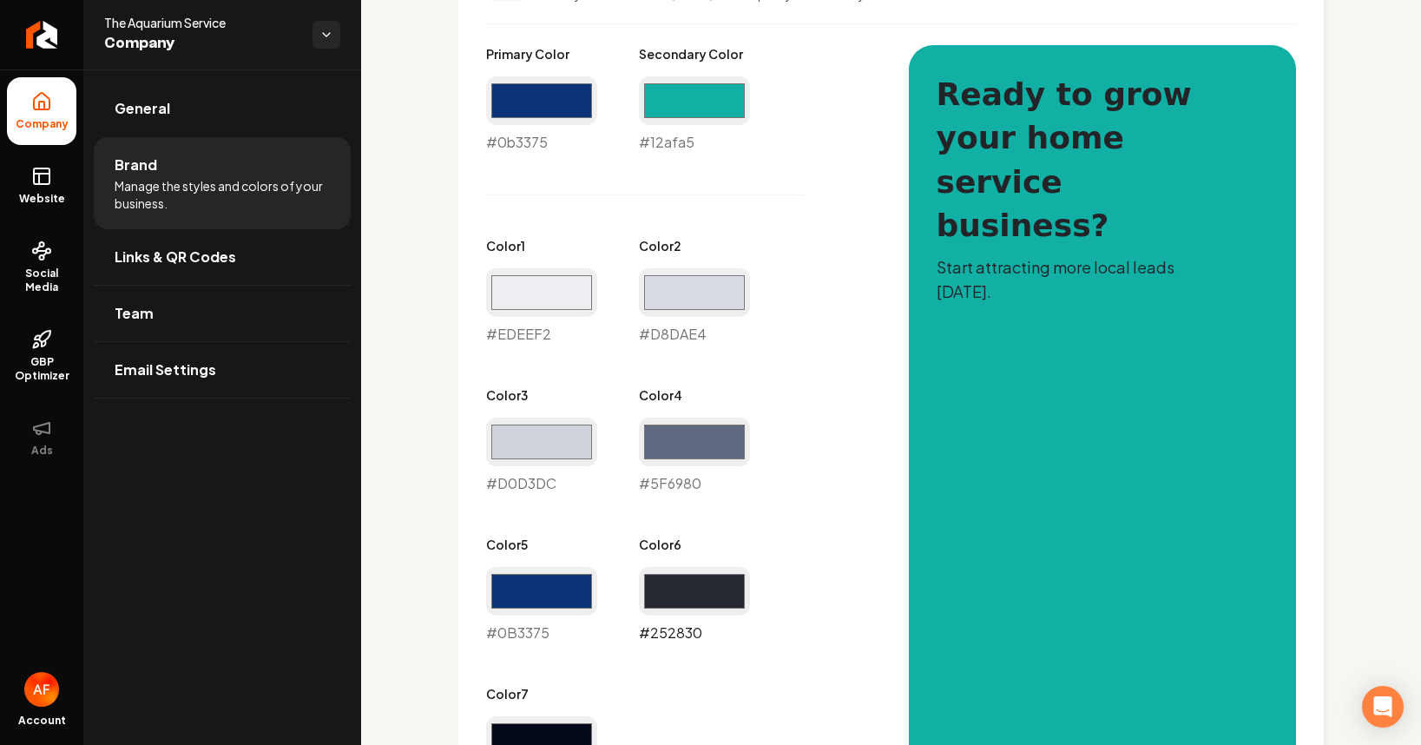
click at [714, 581] on input "#252830" at bounding box center [694, 591] width 111 height 49
type input "#28afa5"
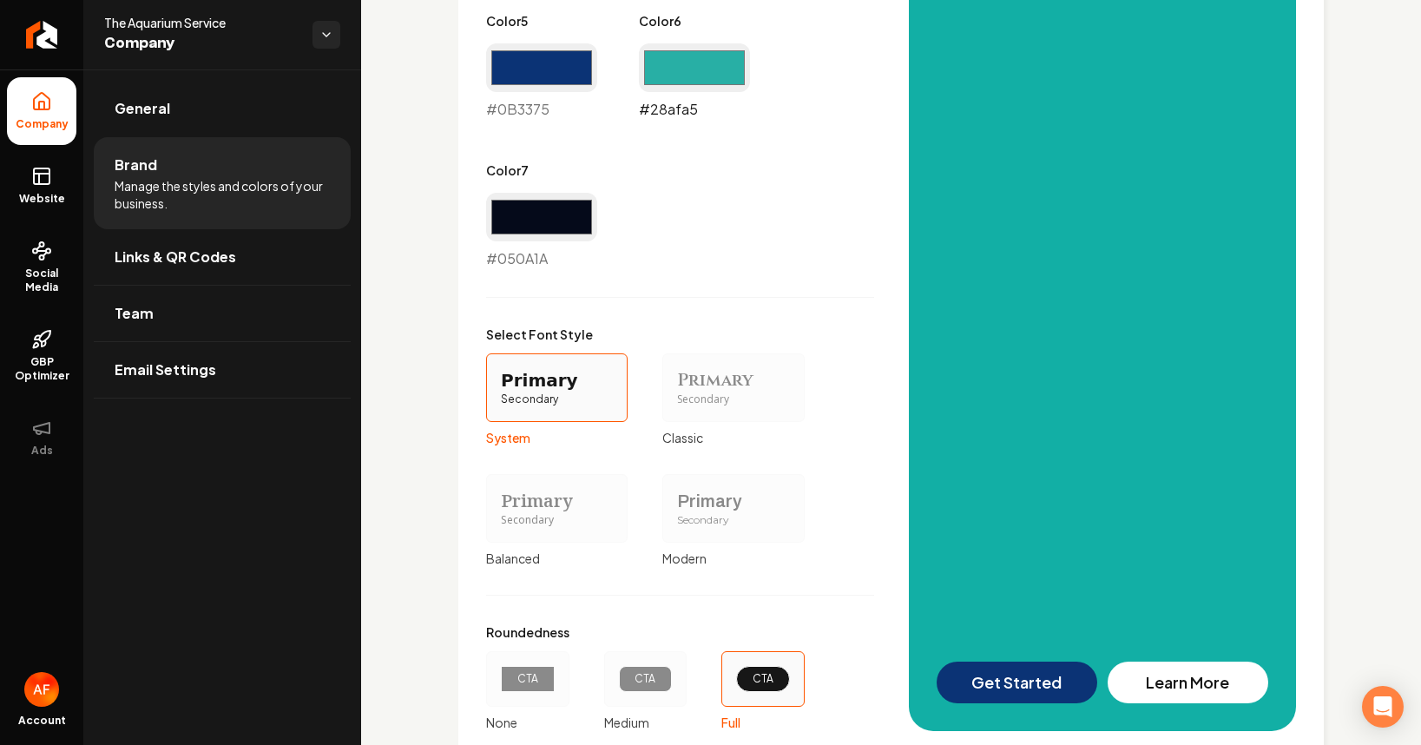
scroll to position [1478, 0]
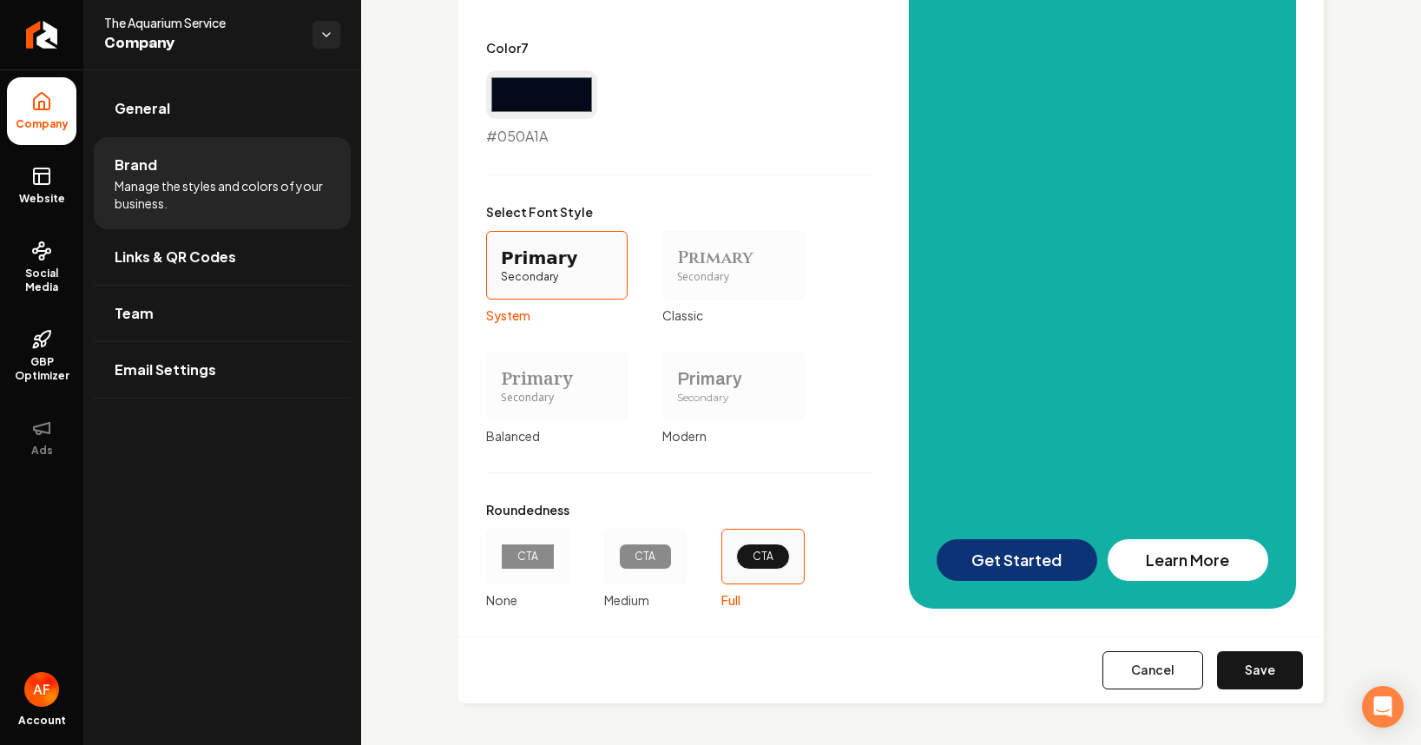
click at [1202, 679] on button "Save" at bounding box center [1260, 670] width 86 height 38
drag, startPoint x: 1385, startPoint y: 230, endPoint x: 1412, endPoint y: 206, distance: 36.9
type input "#edeef2"
type input "#d8dae4"
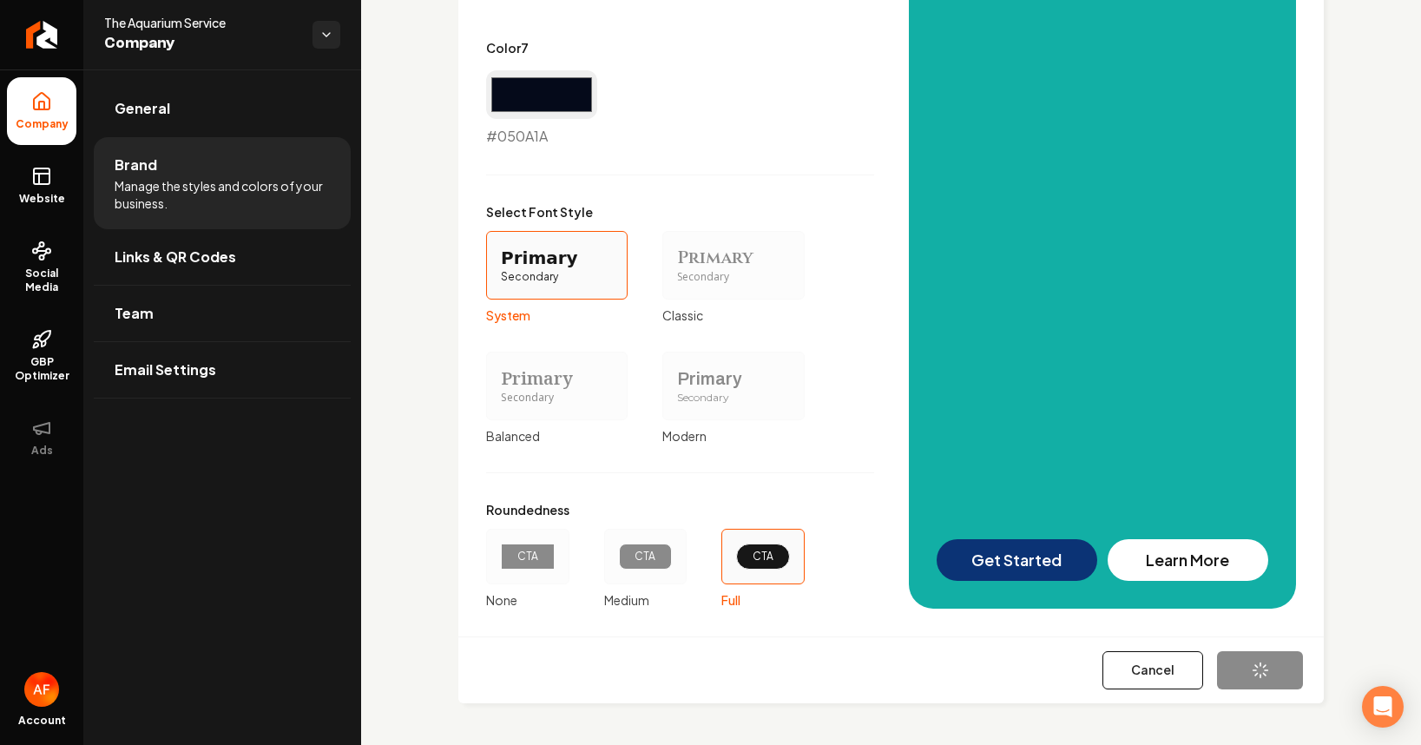
type input "#d0d3dc"
type input "#5f6980"
type input "#0b3375"
type input "#050a1a"
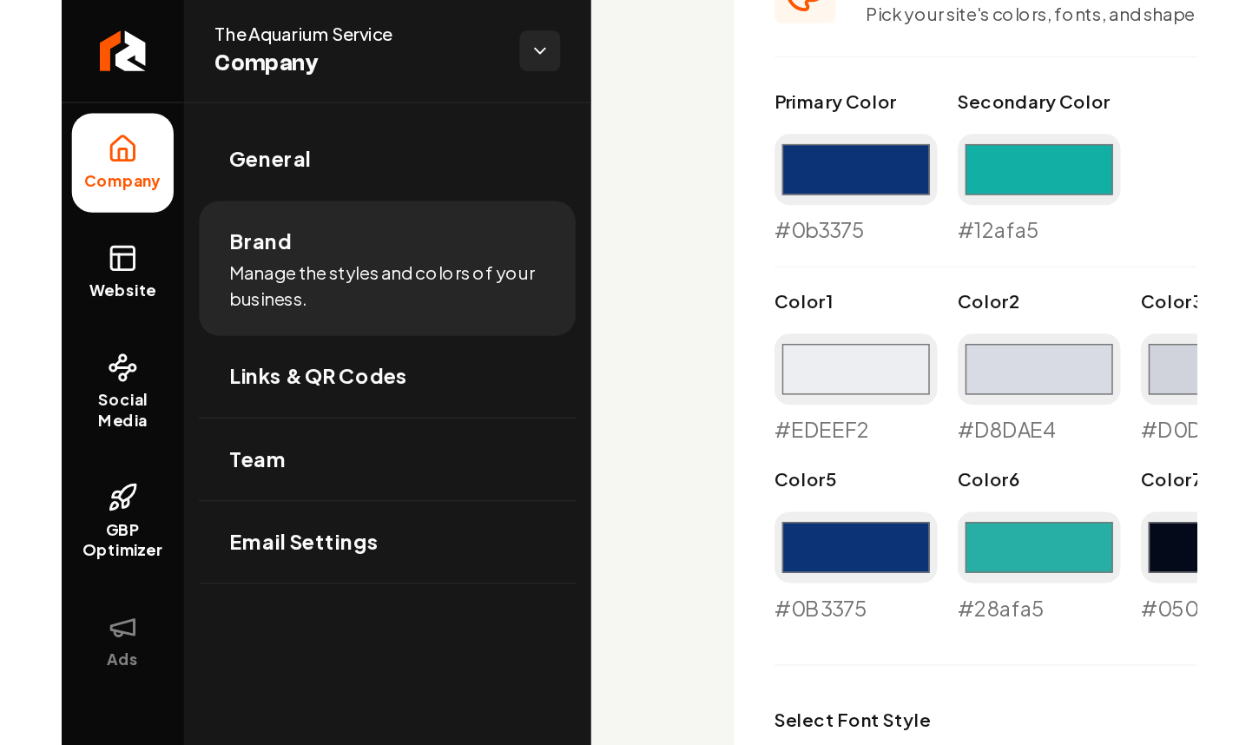
scroll to position [1438, 0]
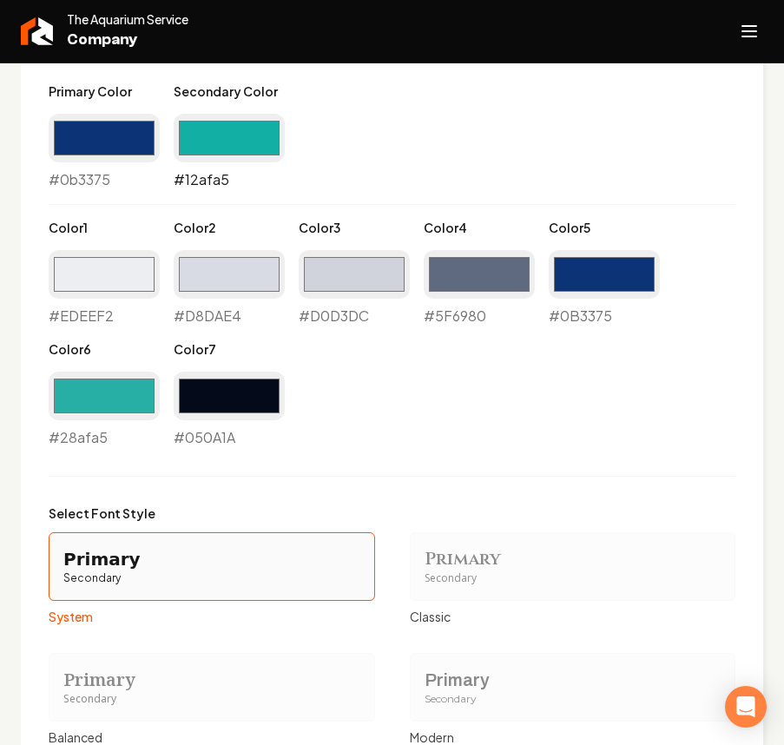
click at [254, 139] on input "#12afa5" at bounding box center [229, 138] width 111 height 49
type input "#2fcbe4"
click at [420, 156] on div "Primary Color #0b3375 #0b3375 Secondary Color #2fcbe4 #2fcbe4 Color 1 #edeef2 #…" at bounding box center [392, 264] width 687 height 365
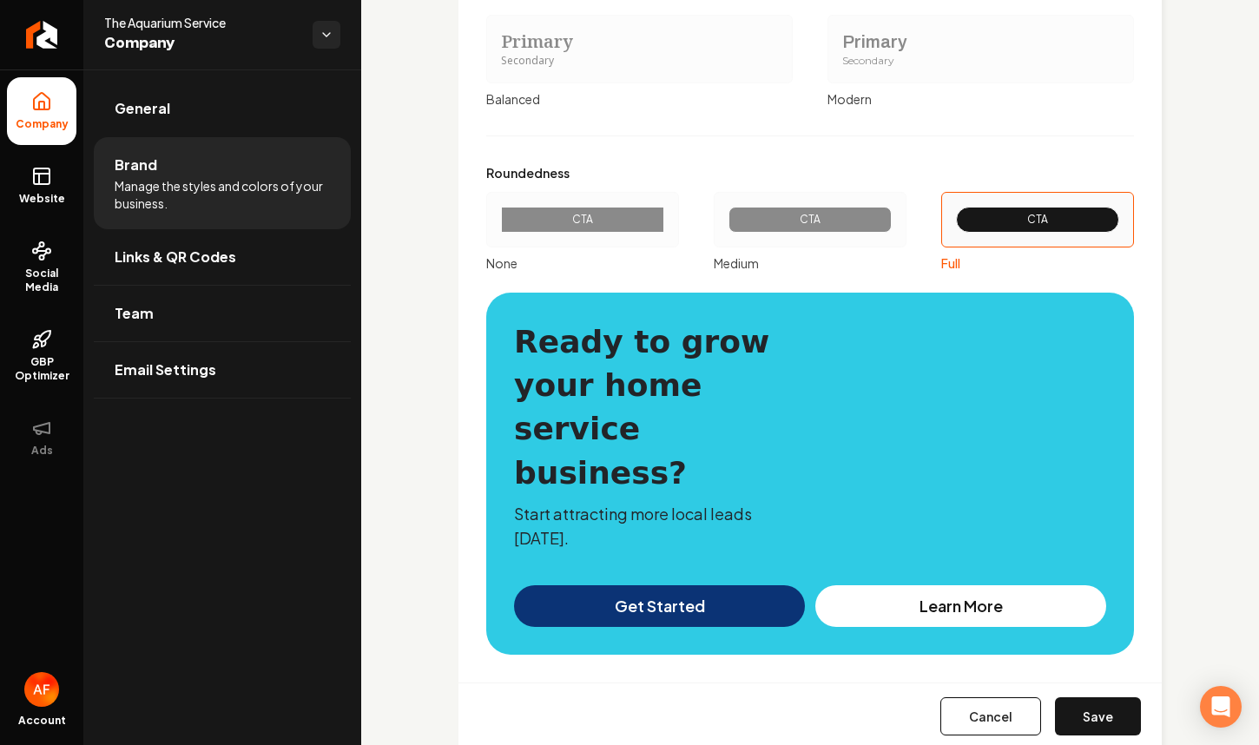
scroll to position [2030, 0]
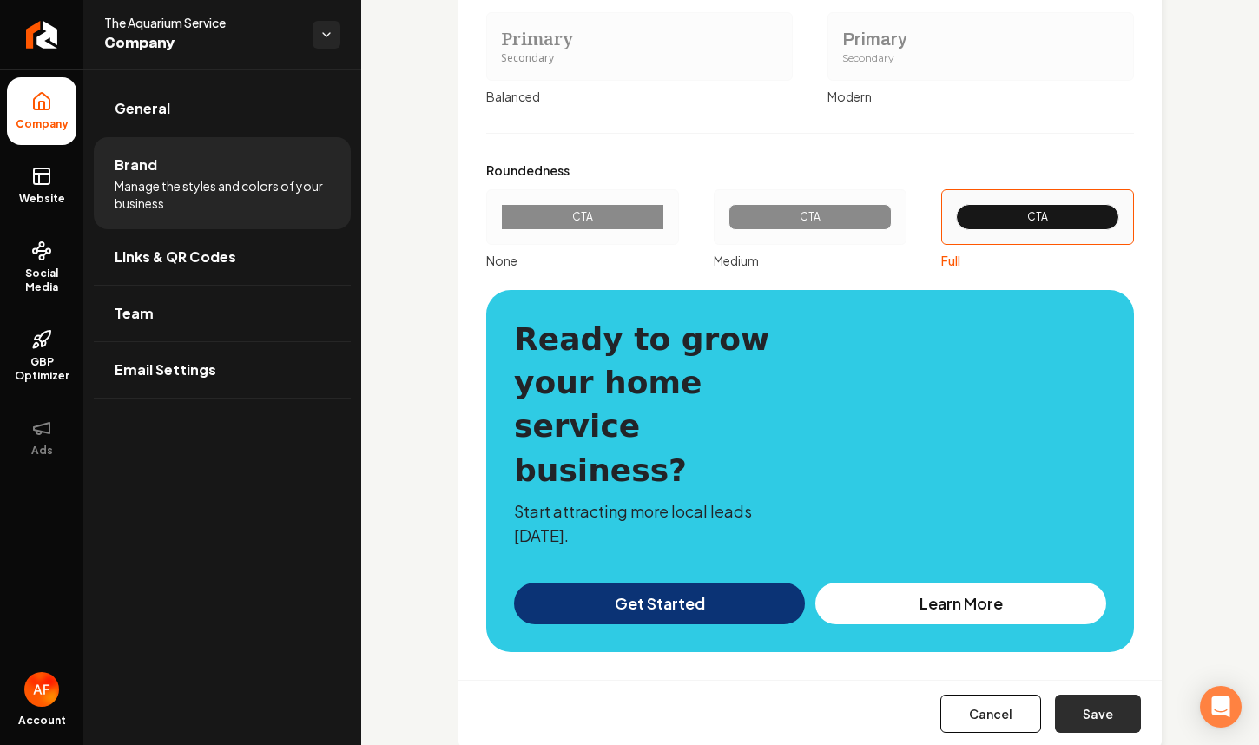
click at [1071, 694] on button "Save" at bounding box center [1098, 713] width 86 height 38
type input "#edeef2"
type input "#d8dae4"
type input "#d0d3dc"
type input "#5f6980"
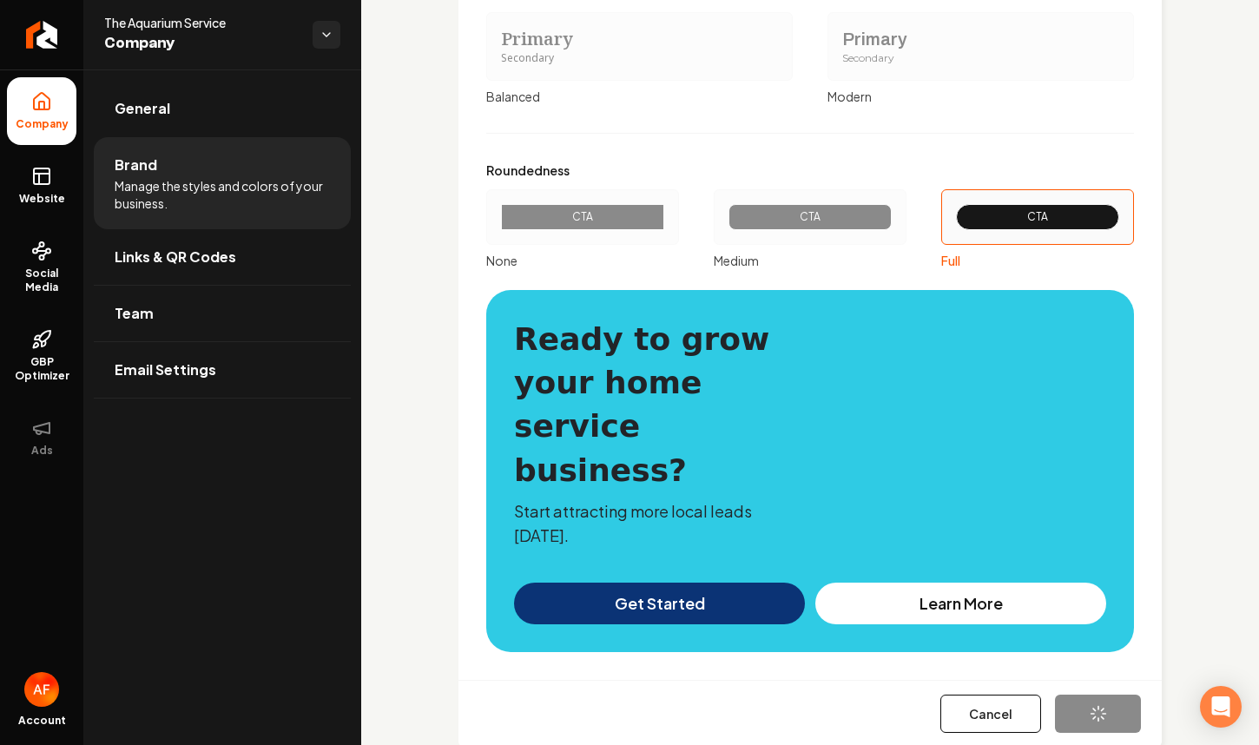
type input "#0b3375"
type input "#050a1a"
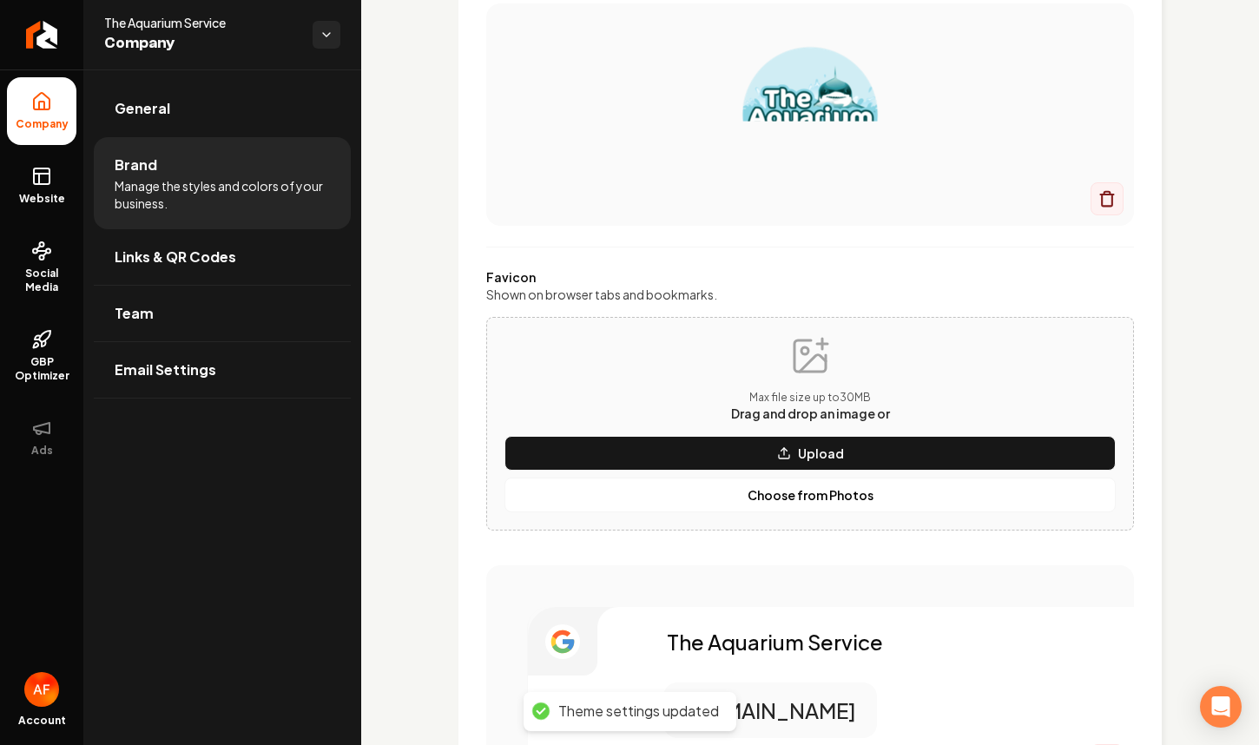
scroll to position [510, 0]
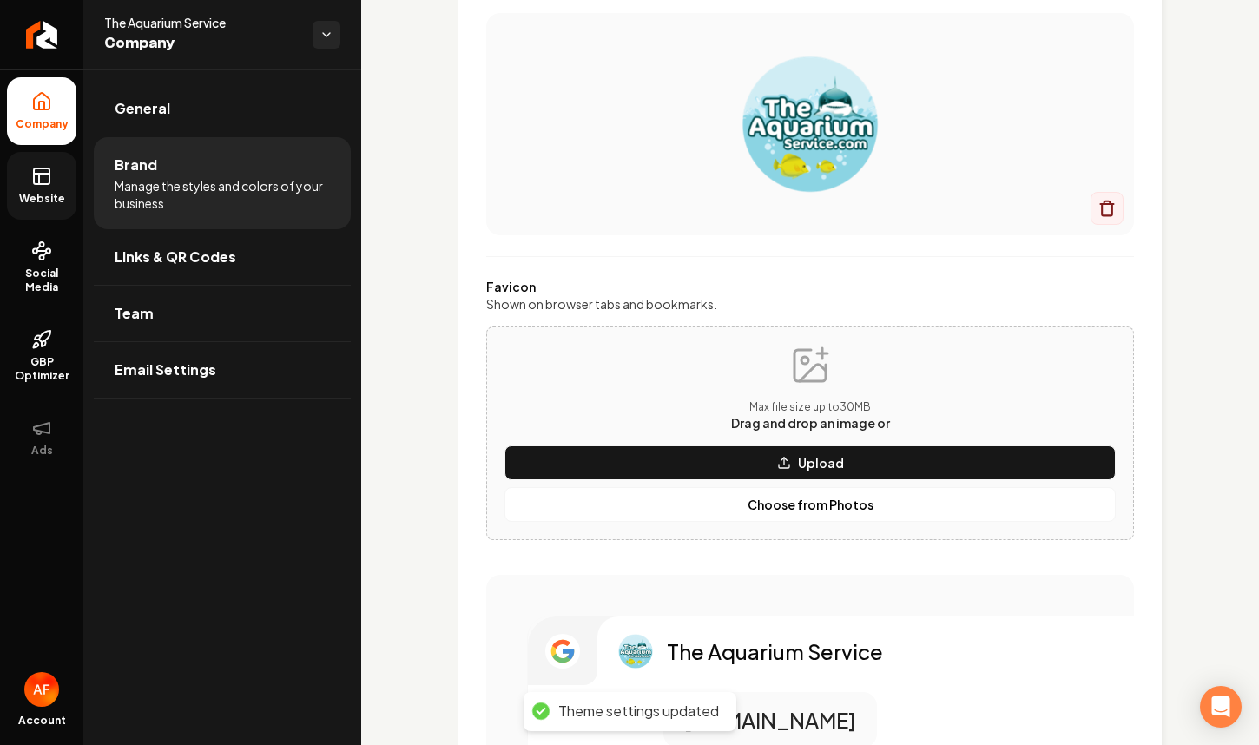
click at [27, 184] on link "Website" at bounding box center [41, 186] width 69 height 68
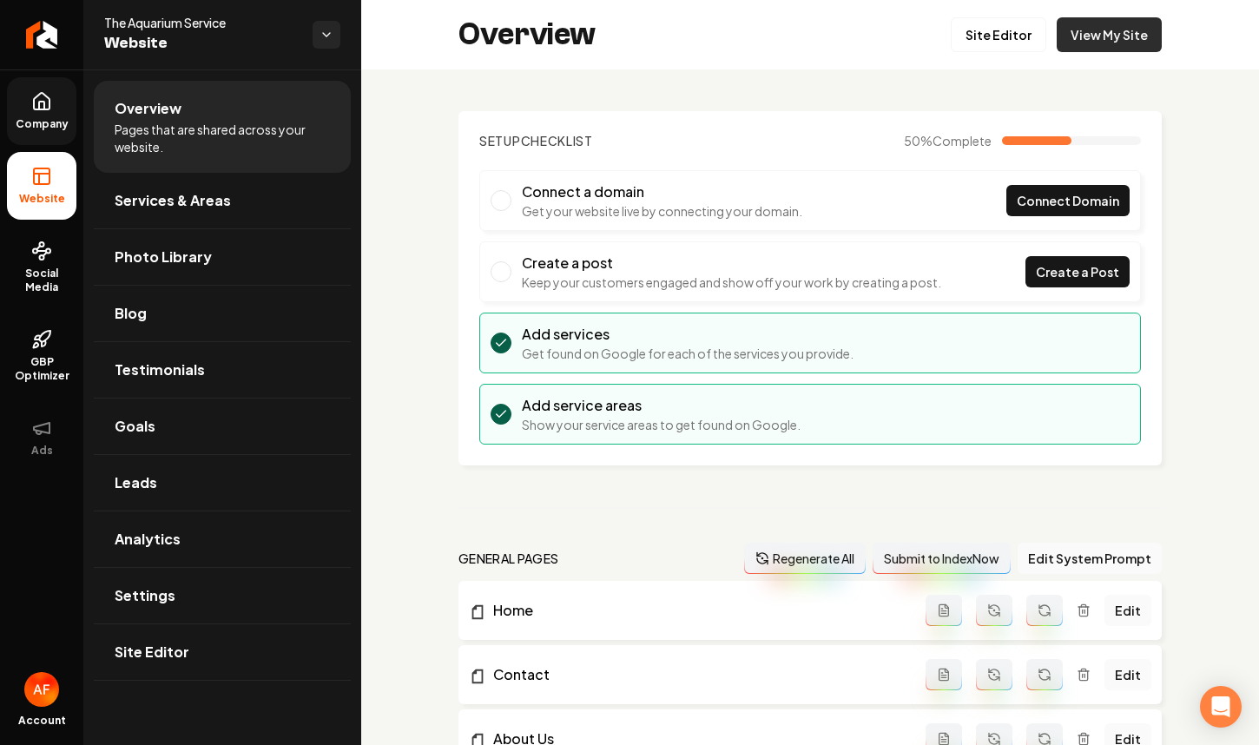
click at [1094, 34] on link "View My Site" at bounding box center [1108, 34] width 105 height 35
click at [996, 31] on link "Site Editor" at bounding box center [998, 34] width 95 height 35
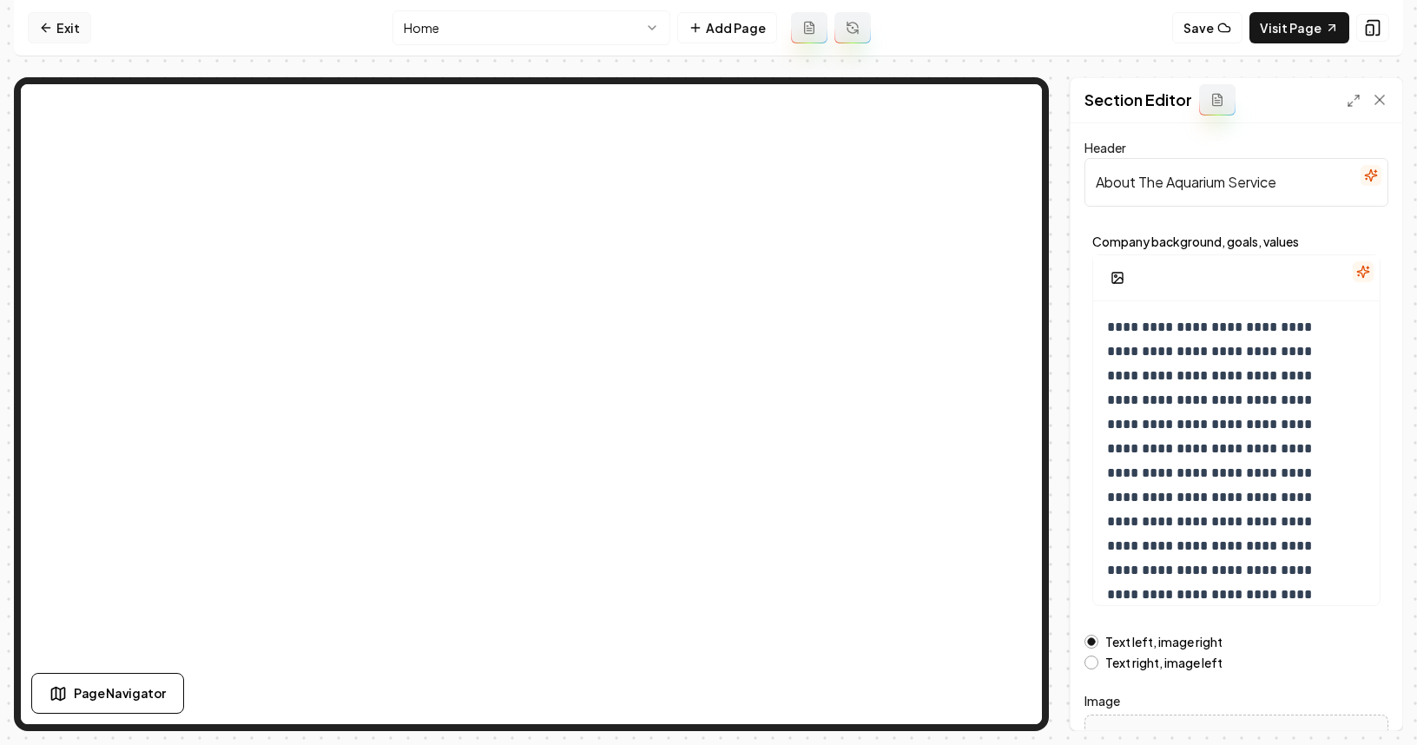
click at [32, 28] on link "Exit" at bounding box center [59, 27] width 63 height 31
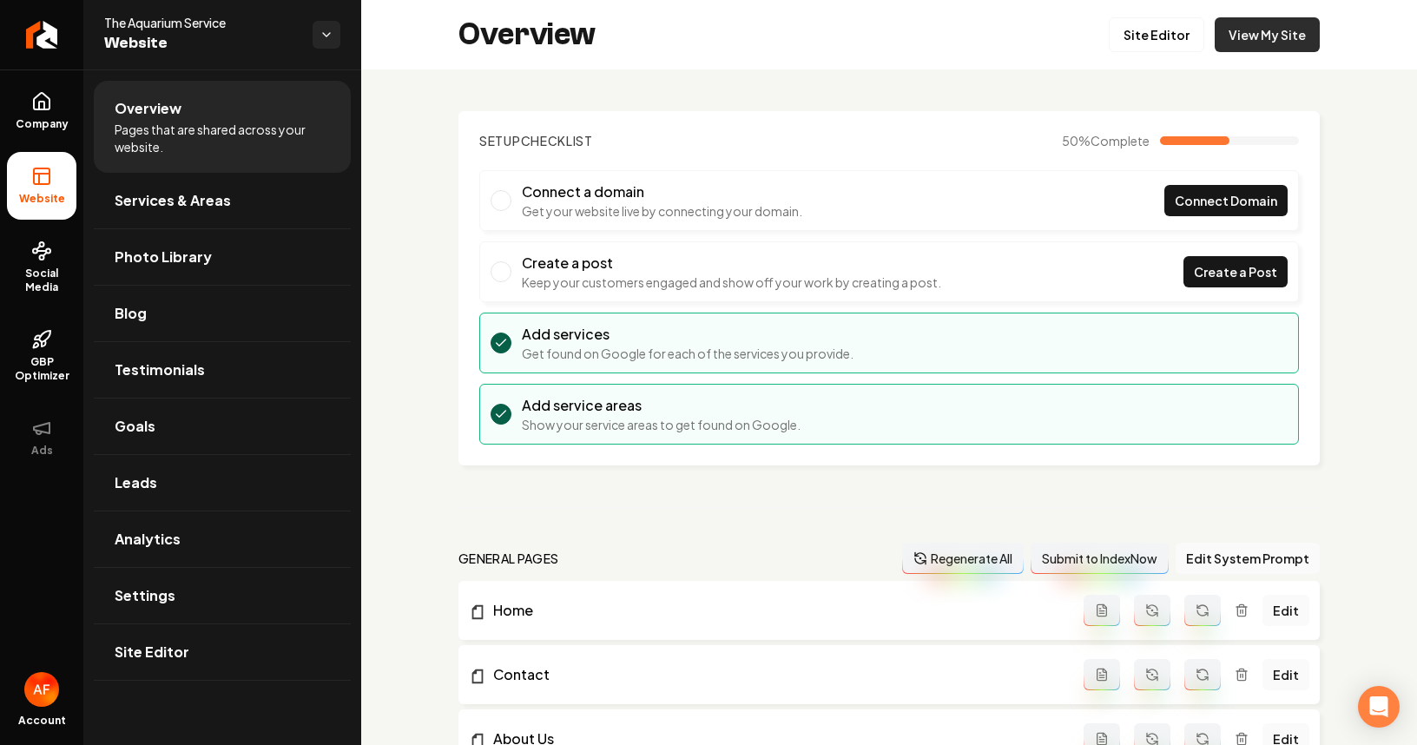
click at [1202, 31] on link "View My Site" at bounding box center [1266, 34] width 105 height 35
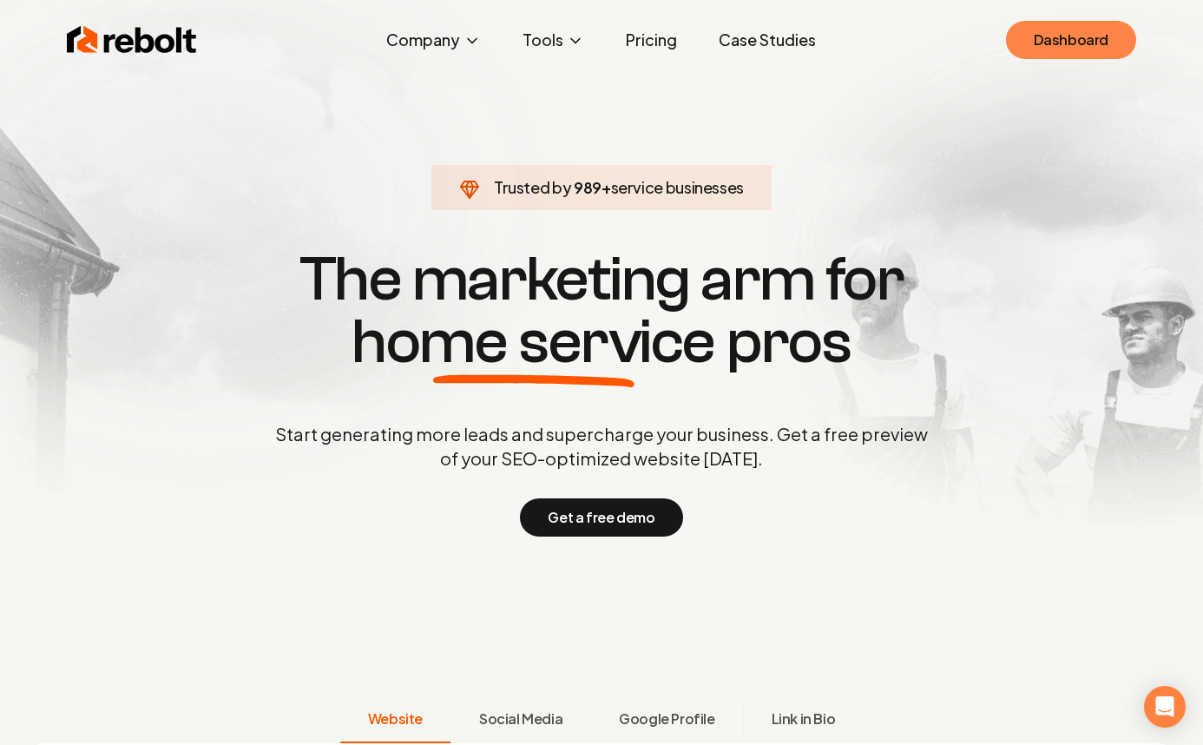
click at [1048, 44] on link "Dashboard" at bounding box center [1071, 40] width 130 height 38
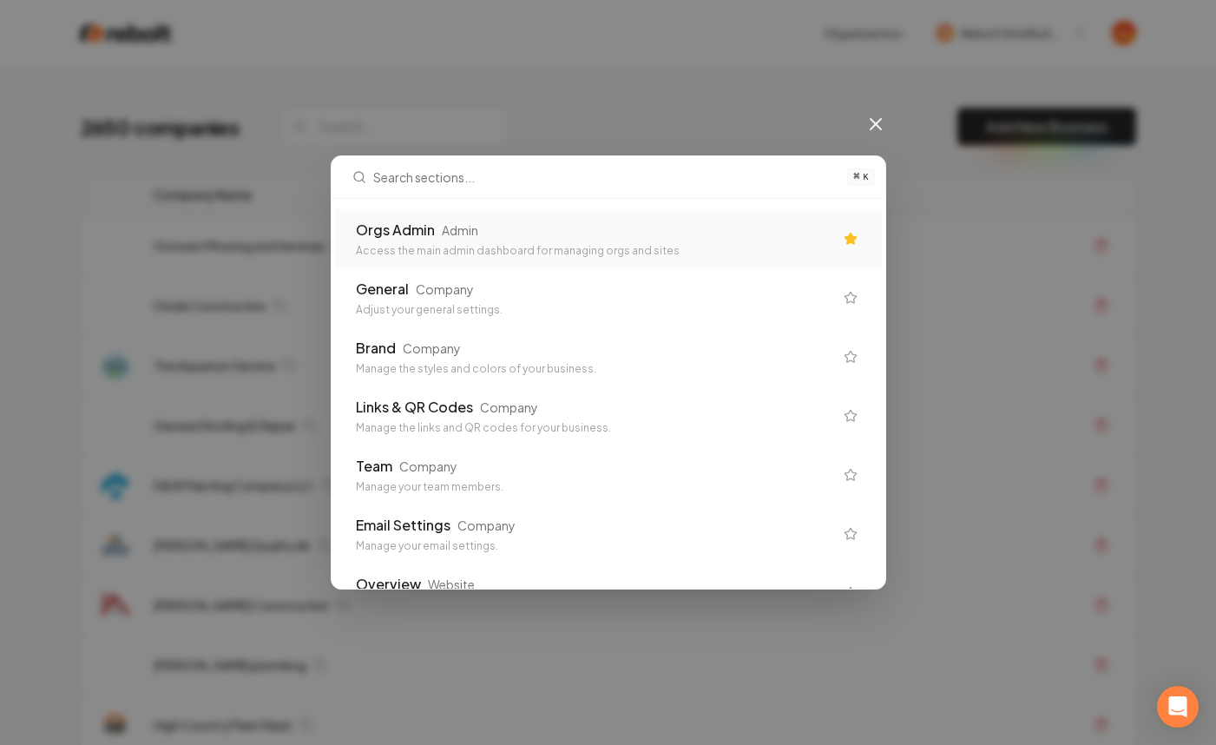
click at [590, 237] on div "Orgs Admin Admin" at bounding box center [594, 230] width 477 height 21
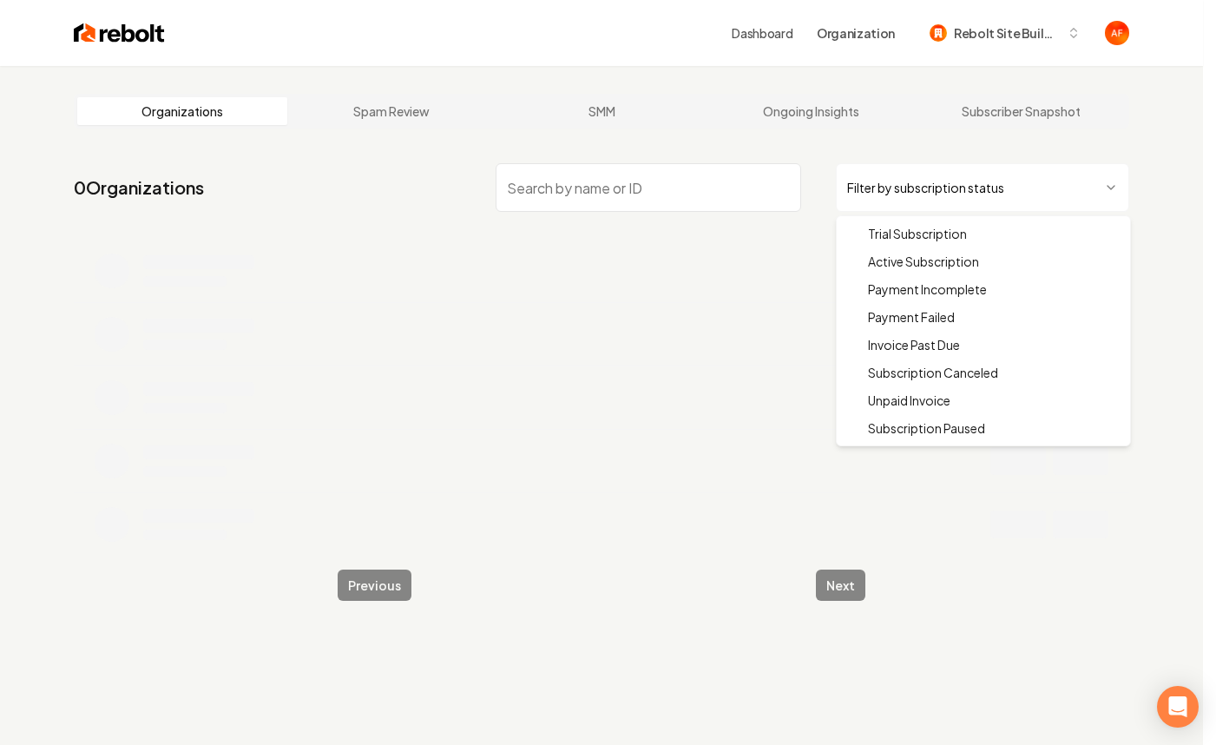
click at [936, 180] on html "Dashboard Organization Rebolt Site Builder Organizations Spam Review SMM Ongoin…" at bounding box center [608, 372] width 1216 height 745
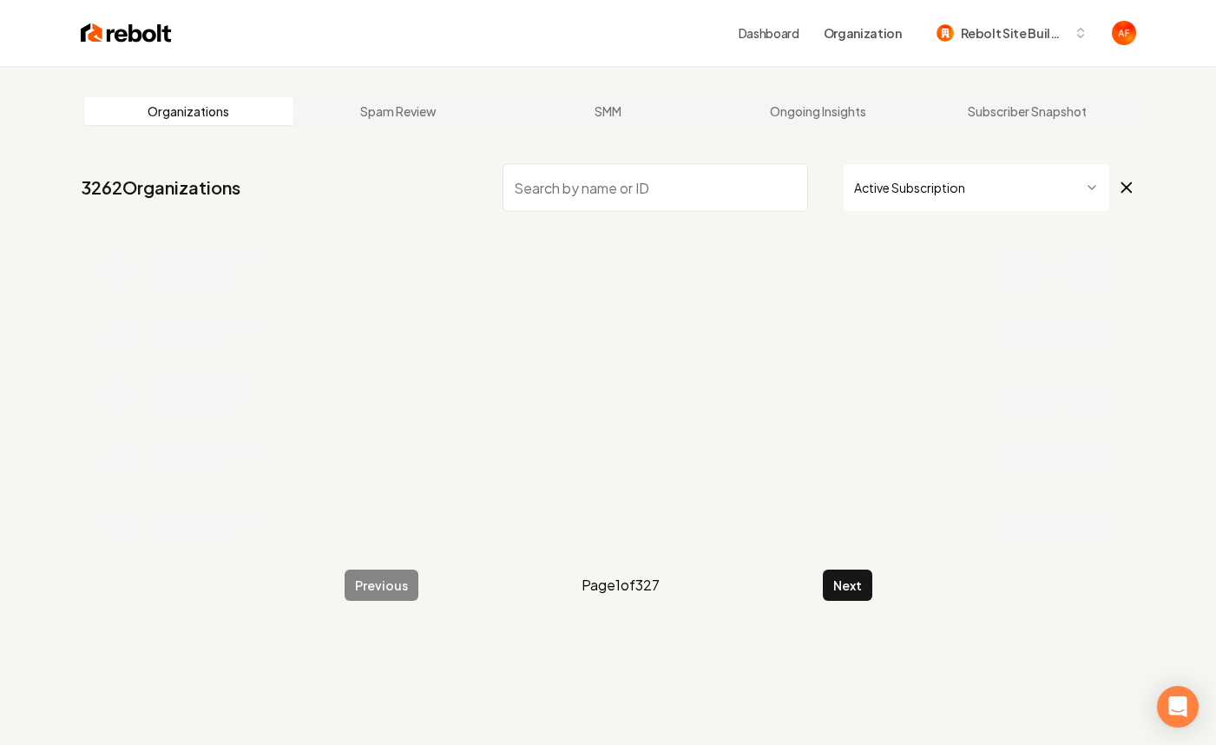
click at [931, 198] on html "Dashboard Organization Rebolt Site Builder Organizations Spam Review SMM Ongoin…" at bounding box center [608, 372] width 1216 height 745
click at [941, 216] on nav "1200 Organizations Payment Failed" at bounding box center [602, 194] width 1056 height 76
click at [941, 209] on html "Dashboard Organization Rebolt Site Builder Organizations Spam Review SMM Ongoin…" at bounding box center [601, 372] width 1203 height 745
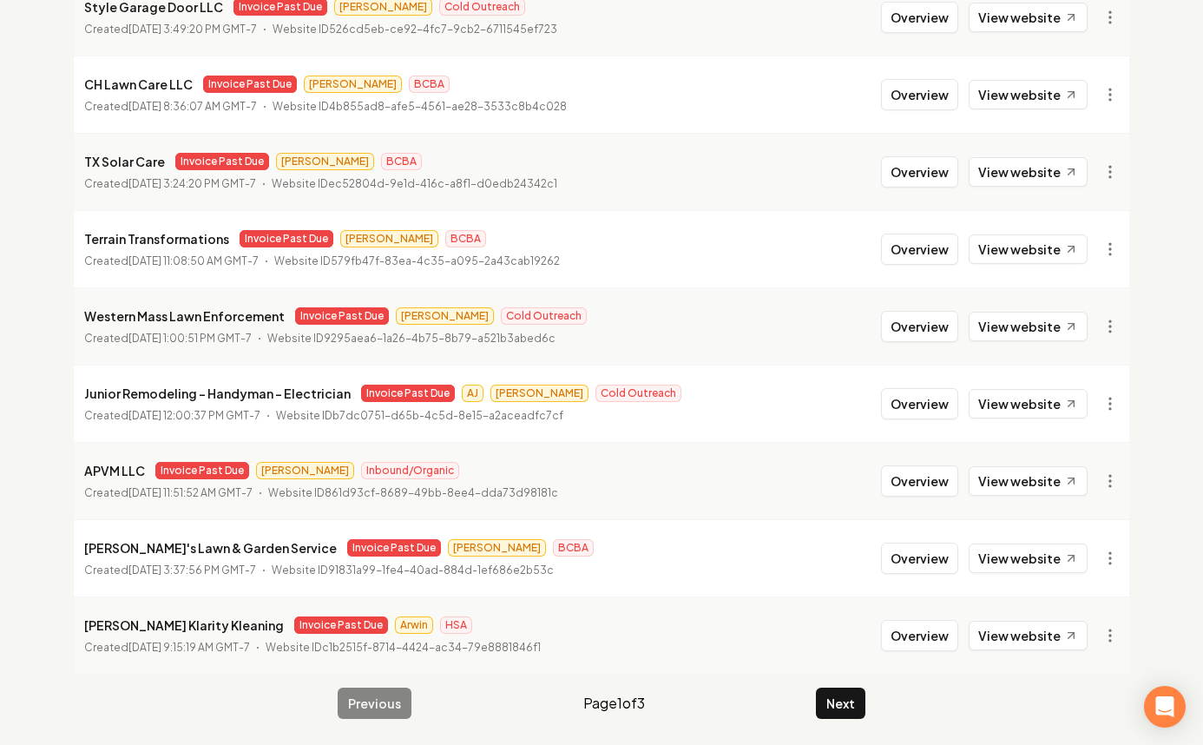
scroll to position [339, 0]
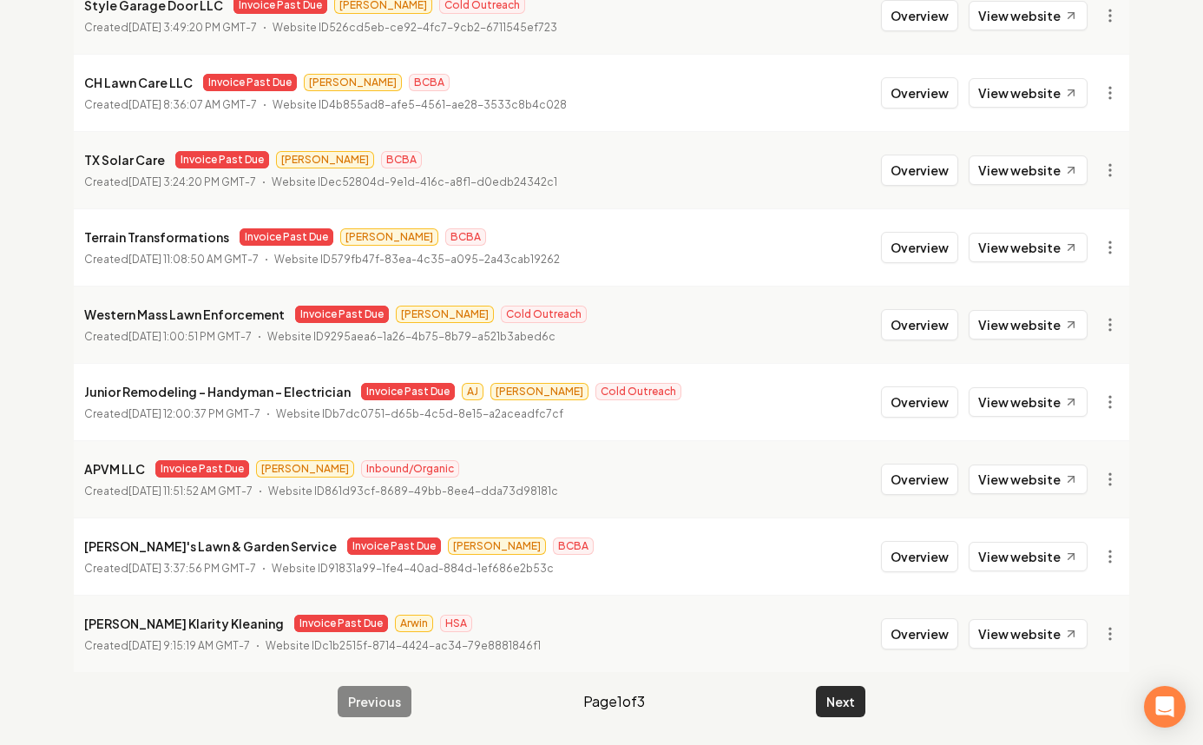
click at [846, 703] on button "Next" at bounding box center [840, 701] width 49 height 31
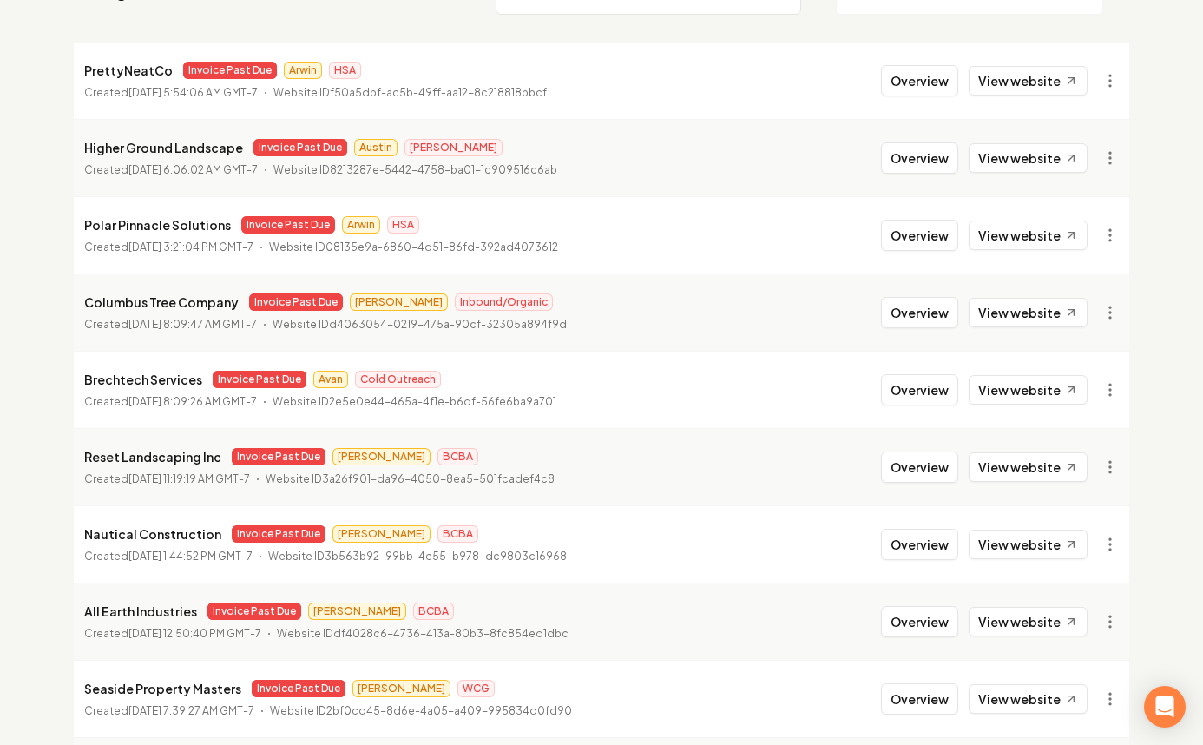
scroll to position [339, 0]
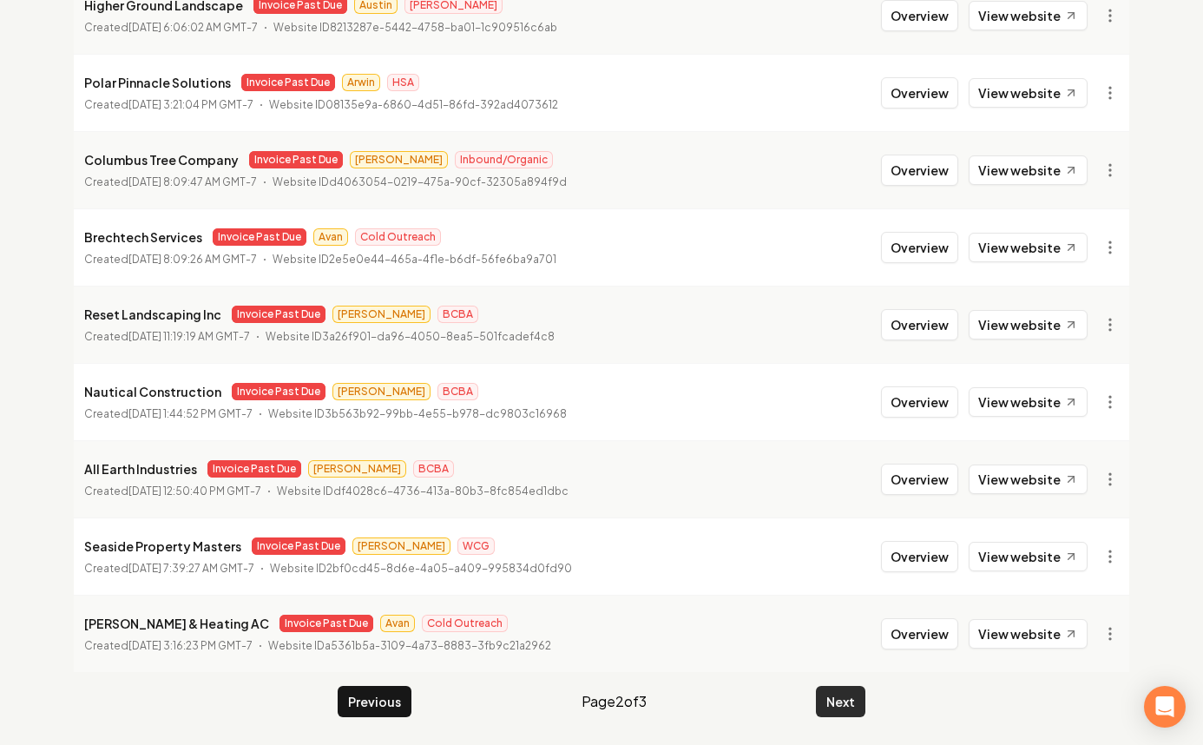
click at [863, 694] on button "Next" at bounding box center [840, 701] width 49 height 31
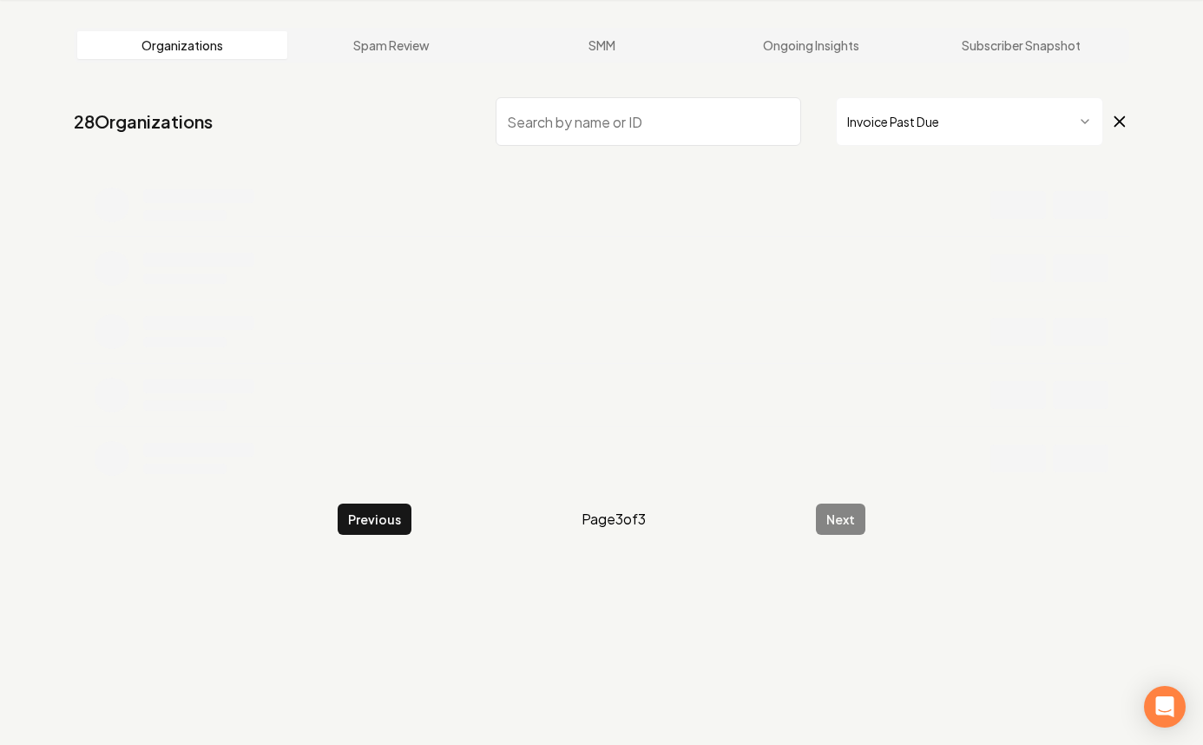
scroll to position [185, 0]
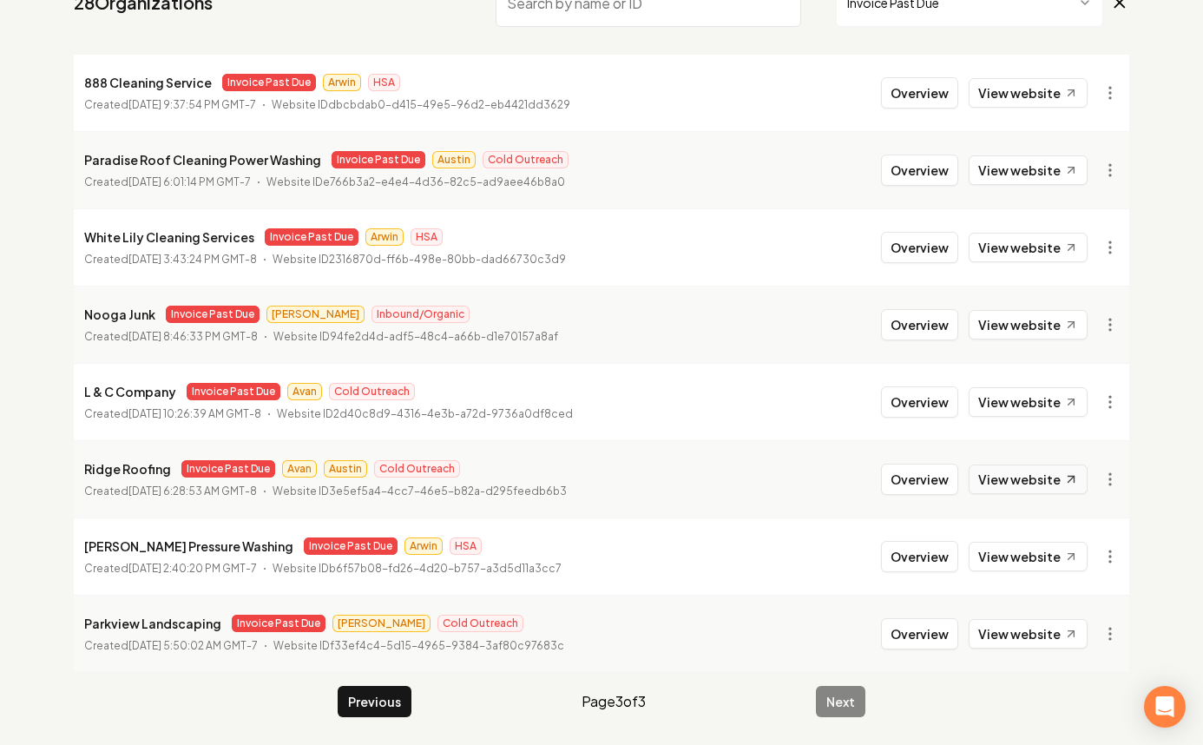
click at [1017, 484] on link "View website" at bounding box center [1028, 479] width 119 height 30
click at [998, 385] on li "L & C Company Invoice Past Due Avan Cold Outreach Created [DATE] 10:26:39 AM GM…" at bounding box center [602, 401] width 1056 height 77
click at [1002, 395] on link "View website" at bounding box center [1028, 402] width 119 height 30
click at [937, 408] on button "Overview" at bounding box center [919, 401] width 77 height 31
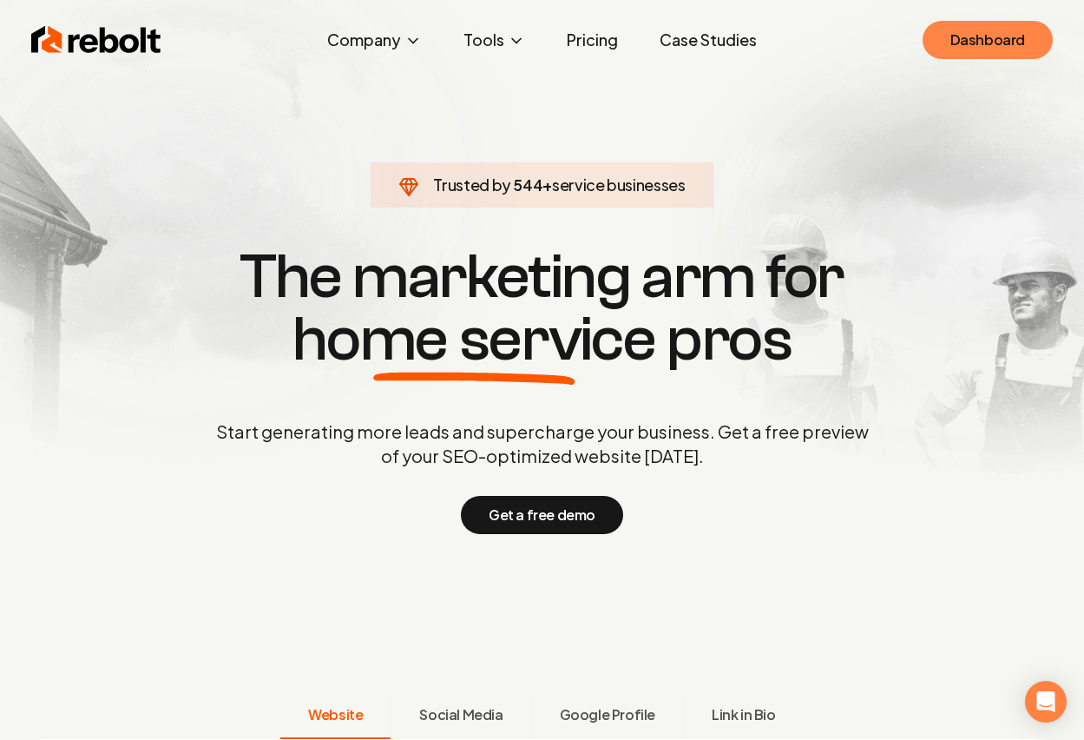
click at [985, 46] on link "Dashboard" at bounding box center [988, 40] width 130 height 38
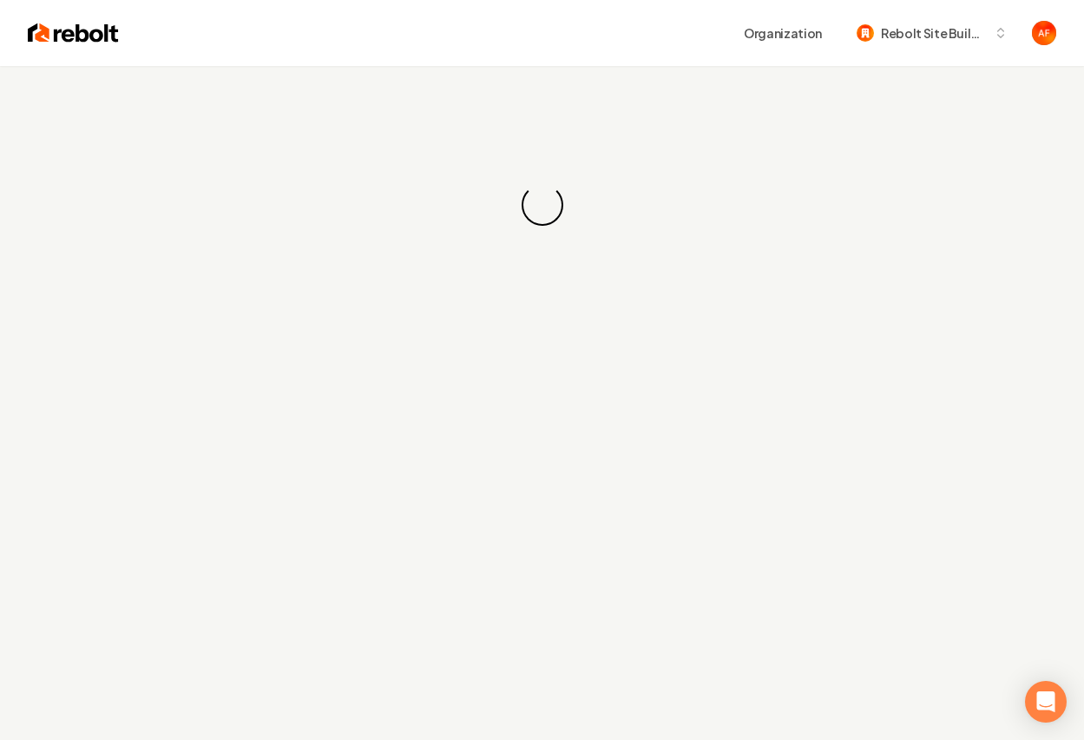
click at [389, 115] on div "Loading... Loading..." at bounding box center [542, 205] width 1084 height 278
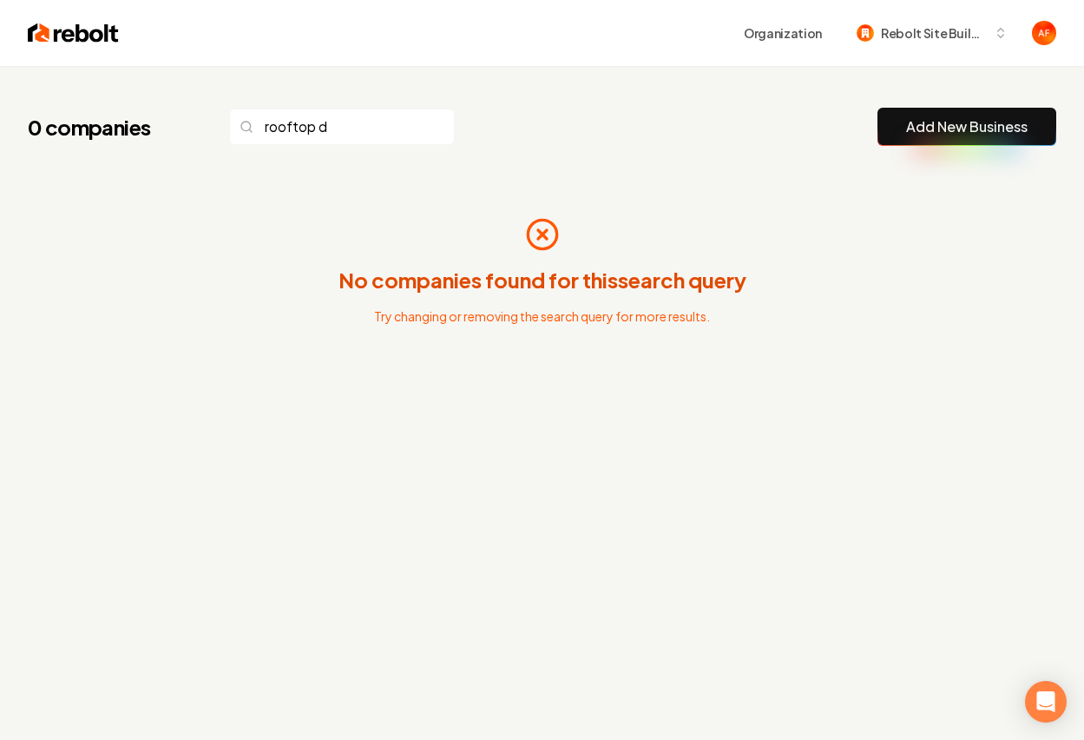
type input "rooftop d"
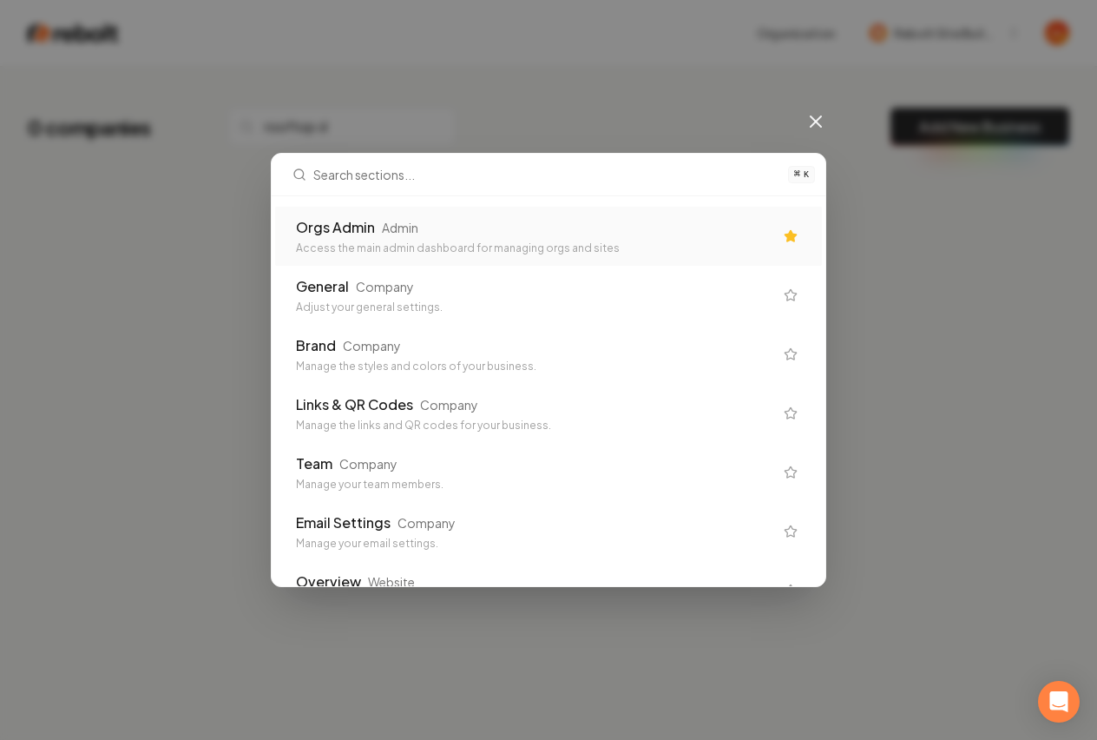
click at [380, 237] on div "Orgs Admin Admin" at bounding box center [534, 227] width 477 height 21
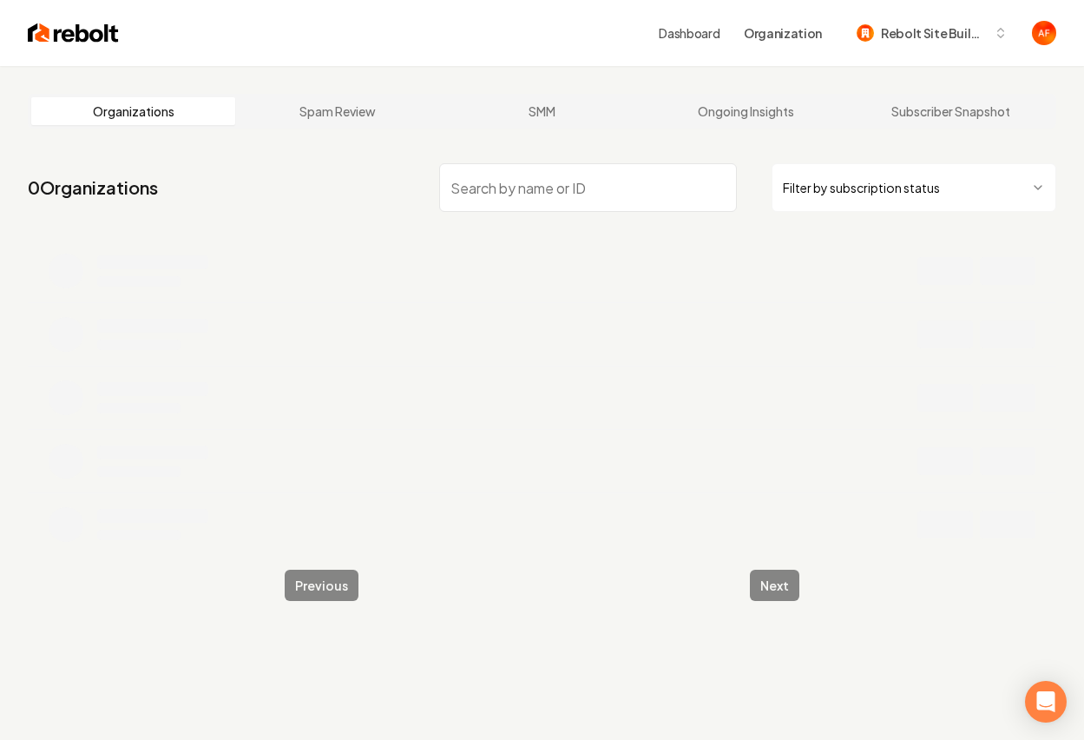
click at [519, 176] on input "search" at bounding box center [588, 187] width 298 height 49
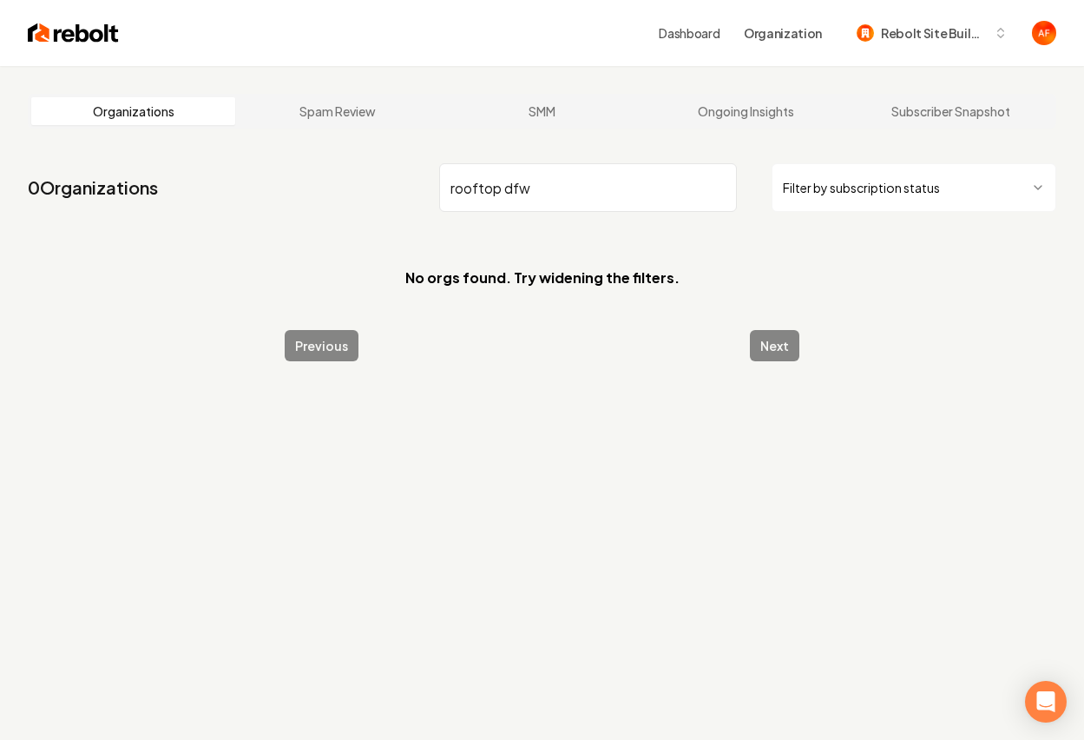
click at [494, 187] on input "rooftop dfw" at bounding box center [588, 187] width 298 height 49
click at [501, 187] on input "rooftop dfw" at bounding box center [588, 187] width 298 height 49
type input "rooftop dfw"
click at [724, 186] on input "rooftop dfw" at bounding box center [588, 187] width 298 height 49
click at [721, 185] on input "rooftop dfw" at bounding box center [588, 187] width 298 height 49
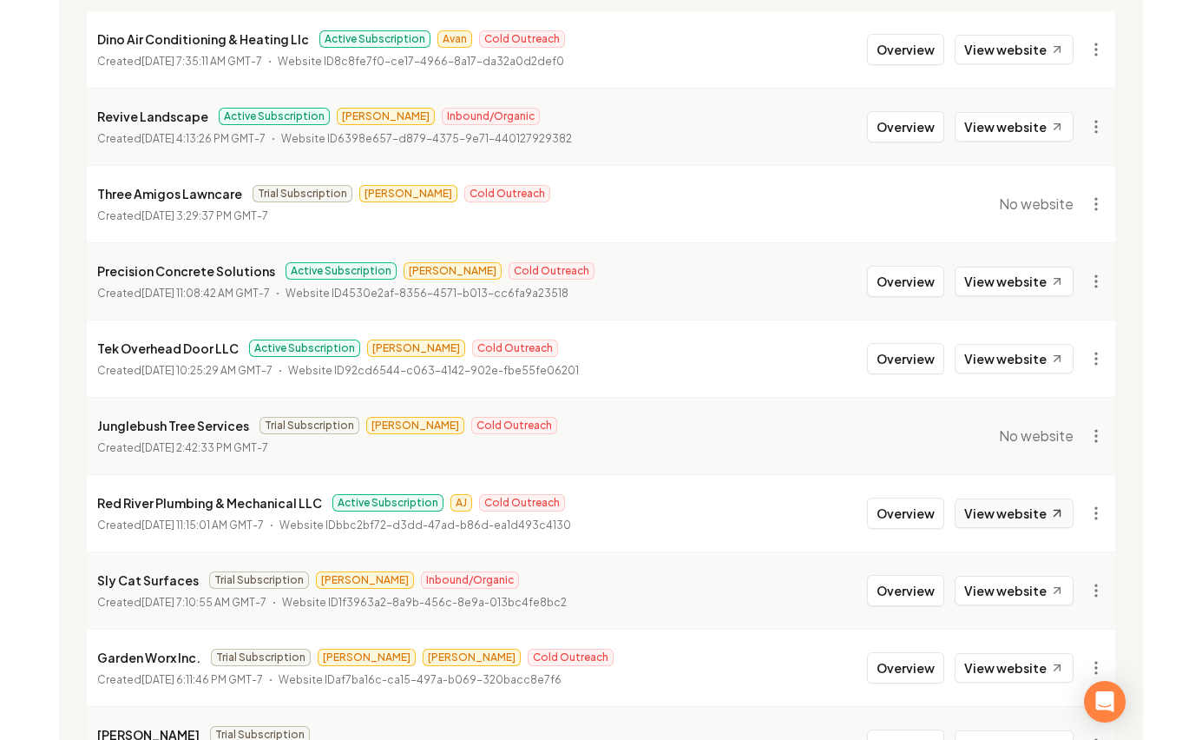
scroll to position [268, 0]
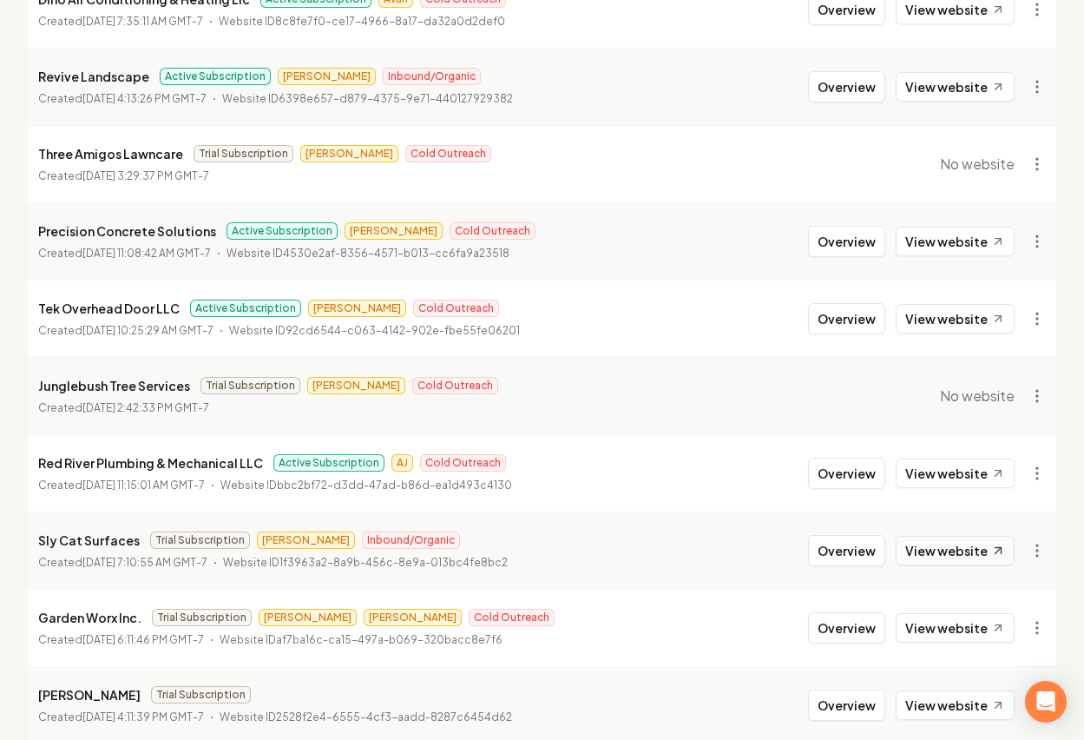
click at [955, 552] on link "View website" at bounding box center [955, 551] width 119 height 30
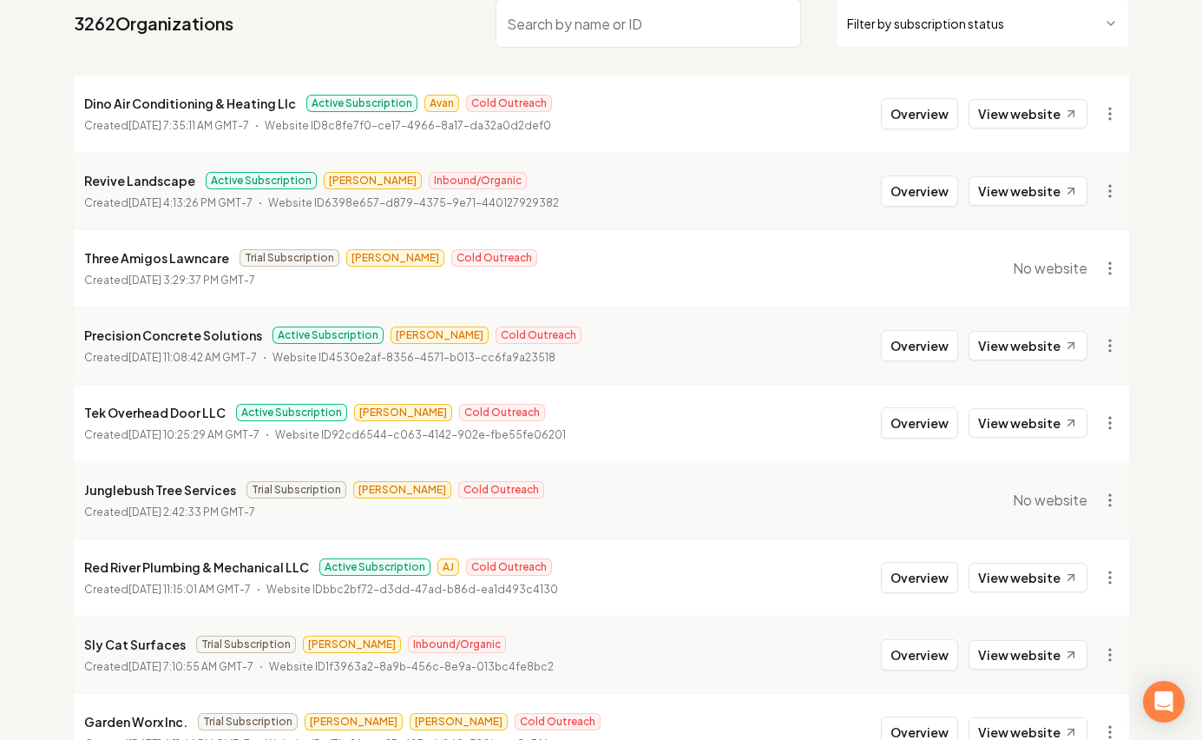
scroll to position [0, 0]
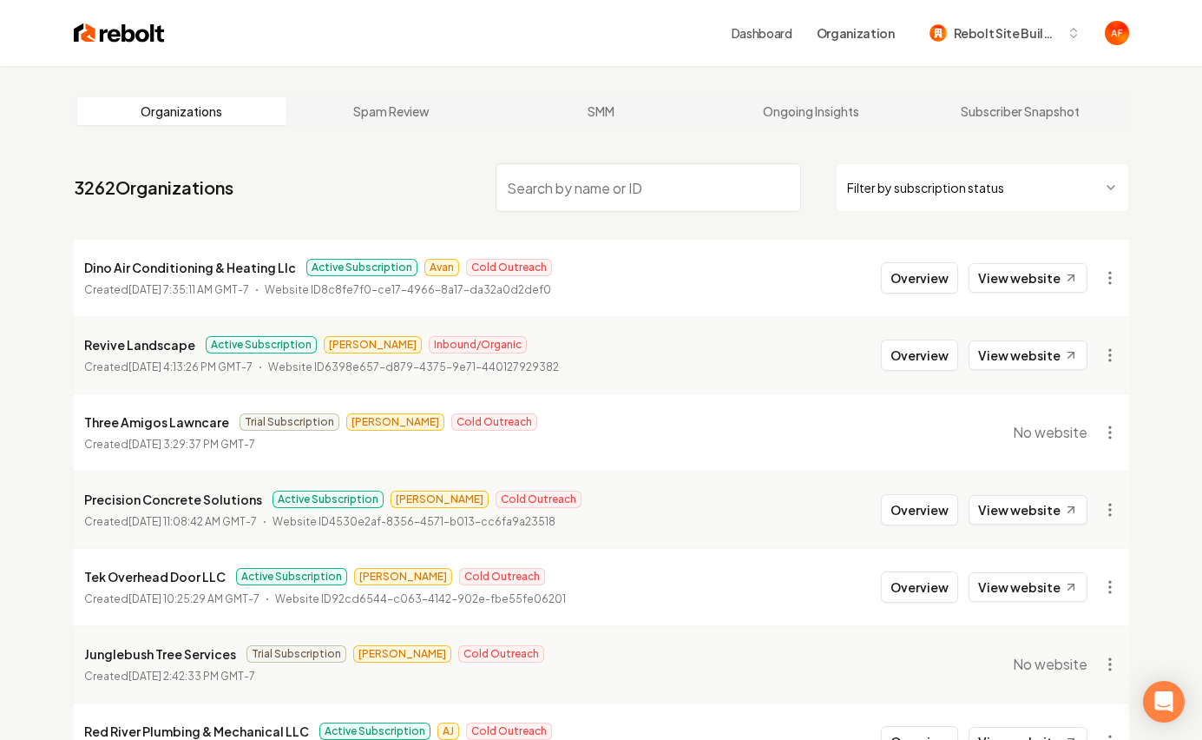
click at [64, 28] on div "Dashboard Organization Rebolt Site Builder" at bounding box center [601, 33] width 1111 height 66
click at [95, 32] on img at bounding box center [119, 33] width 91 height 24
